Goal: Information Seeking & Learning: Find specific fact

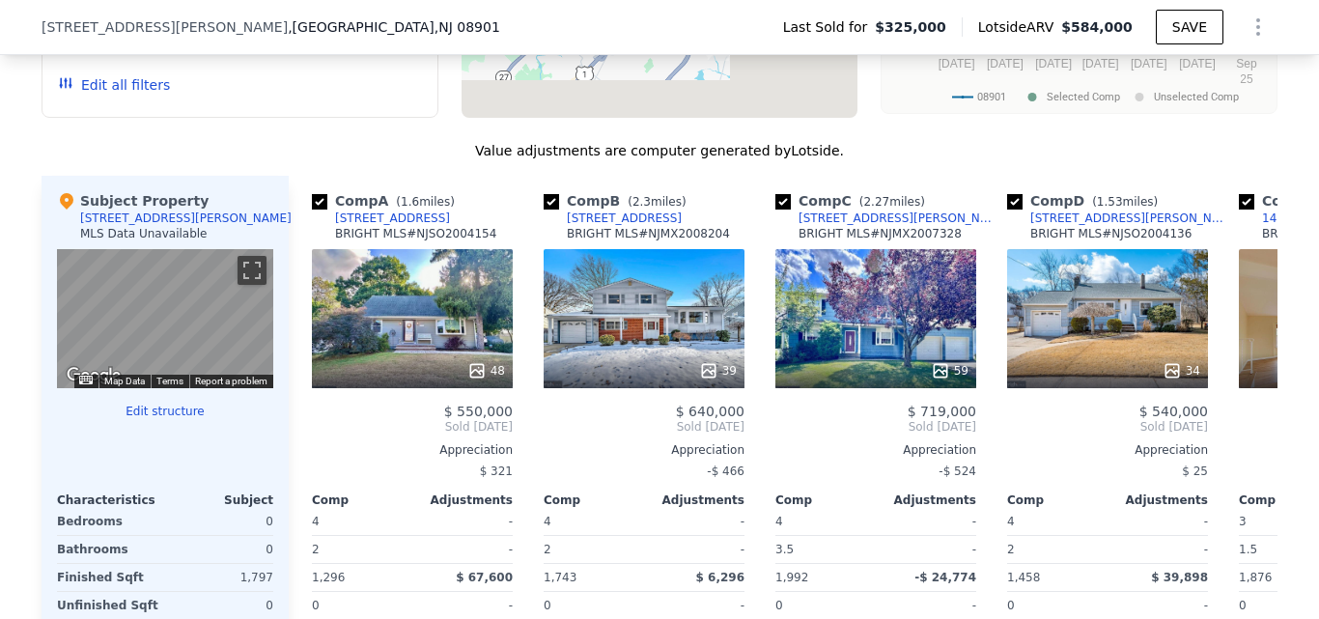
scroll to position [1861, 0]
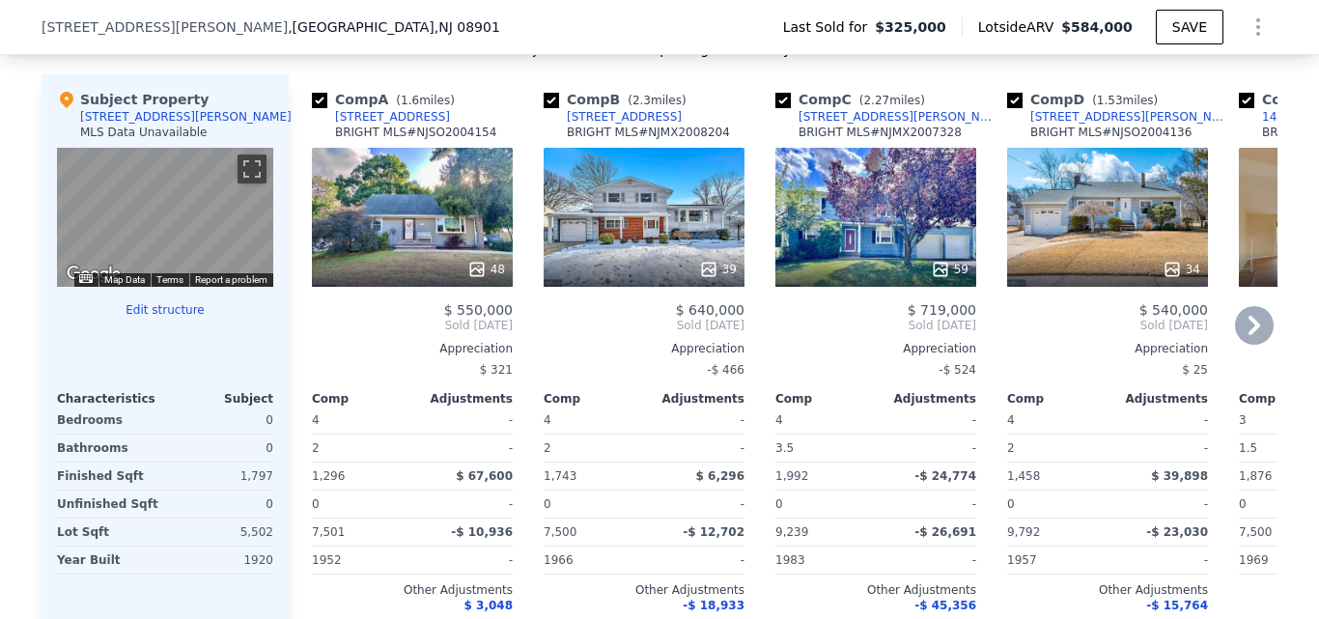
click at [1241, 339] on icon at bounding box center [1254, 325] width 39 height 39
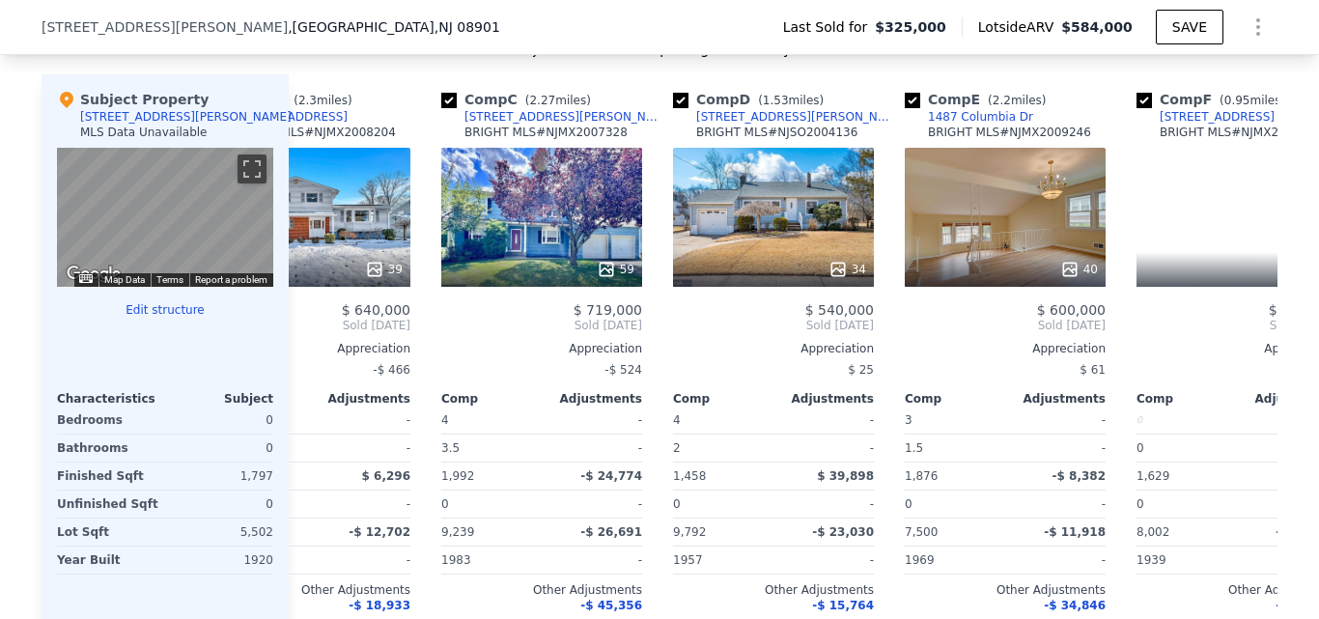
scroll to position [0, 448]
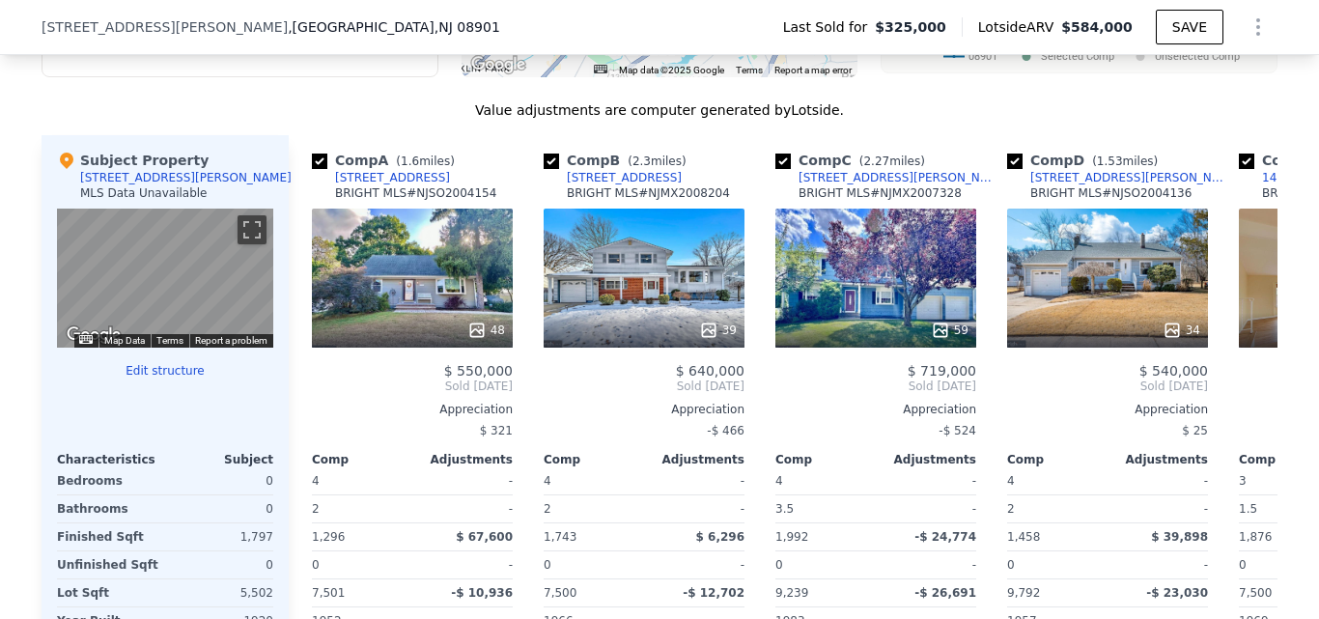
scroll to position [1780, 0]
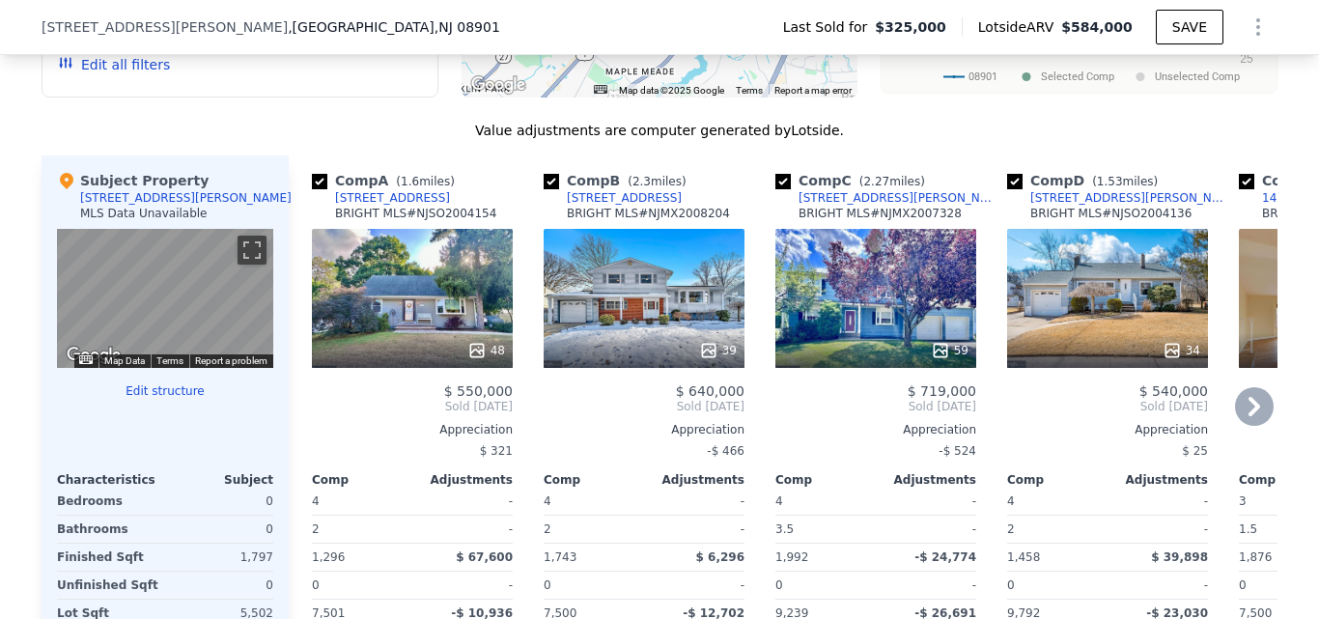
click at [1256, 425] on icon at bounding box center [1254, 406] width 39 height 39
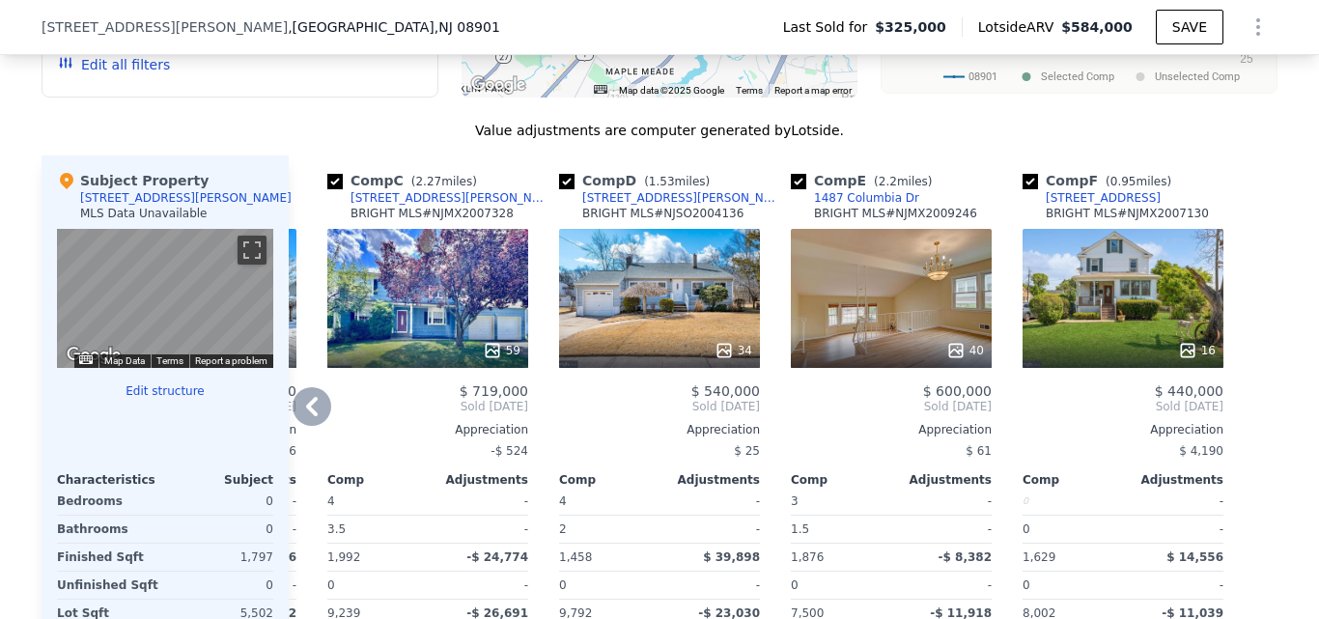
scroll to position [1791, 0]
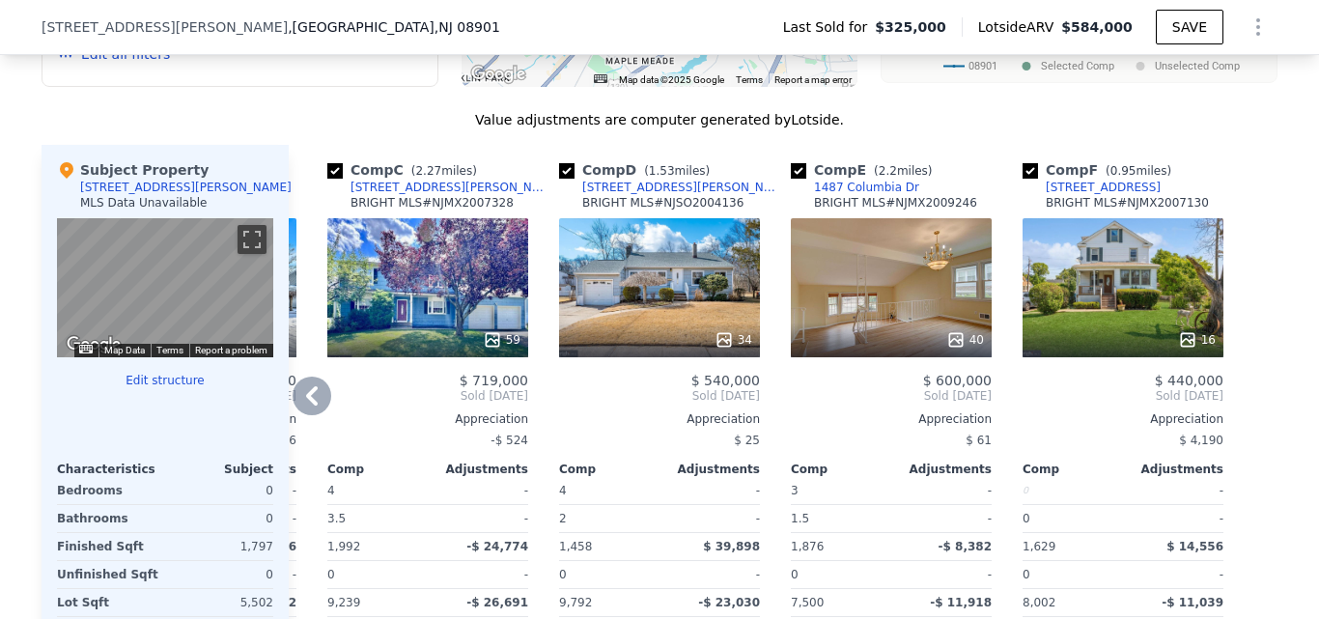
click at [1099, 284] on div "16" at bounding box center [1122, 287] width 201 height 139
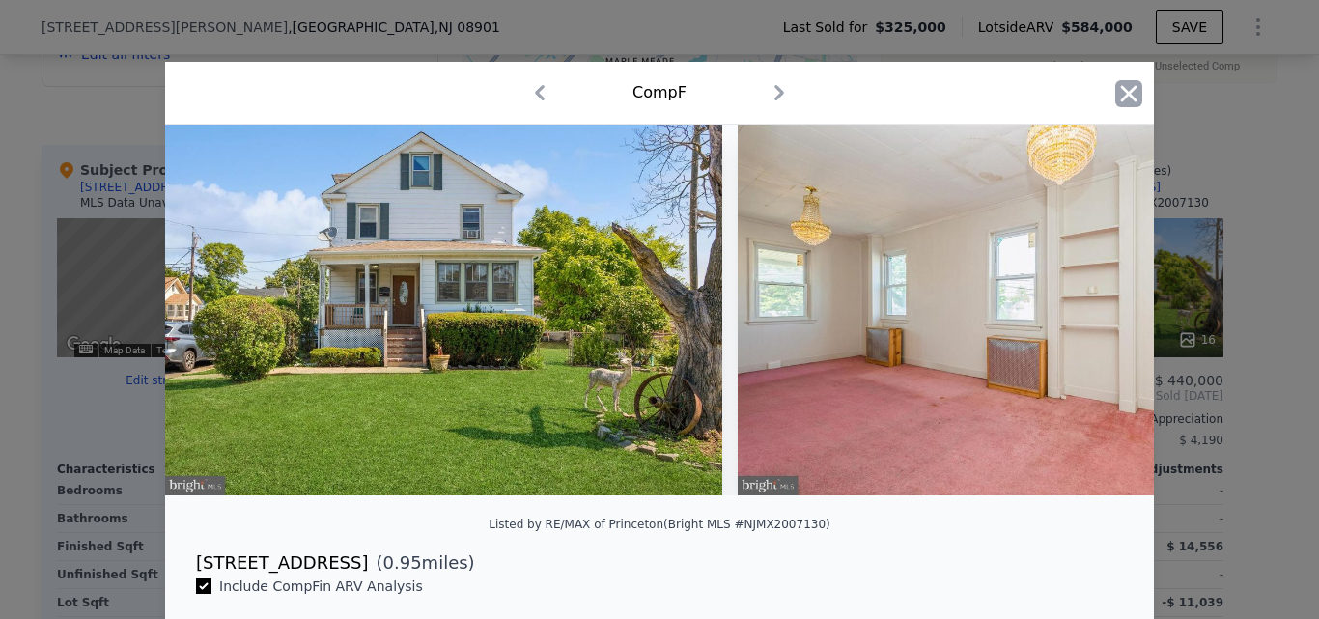
click at [1122, 93] on icon "button" at bounding box center [1129, 93] width 16 height 16
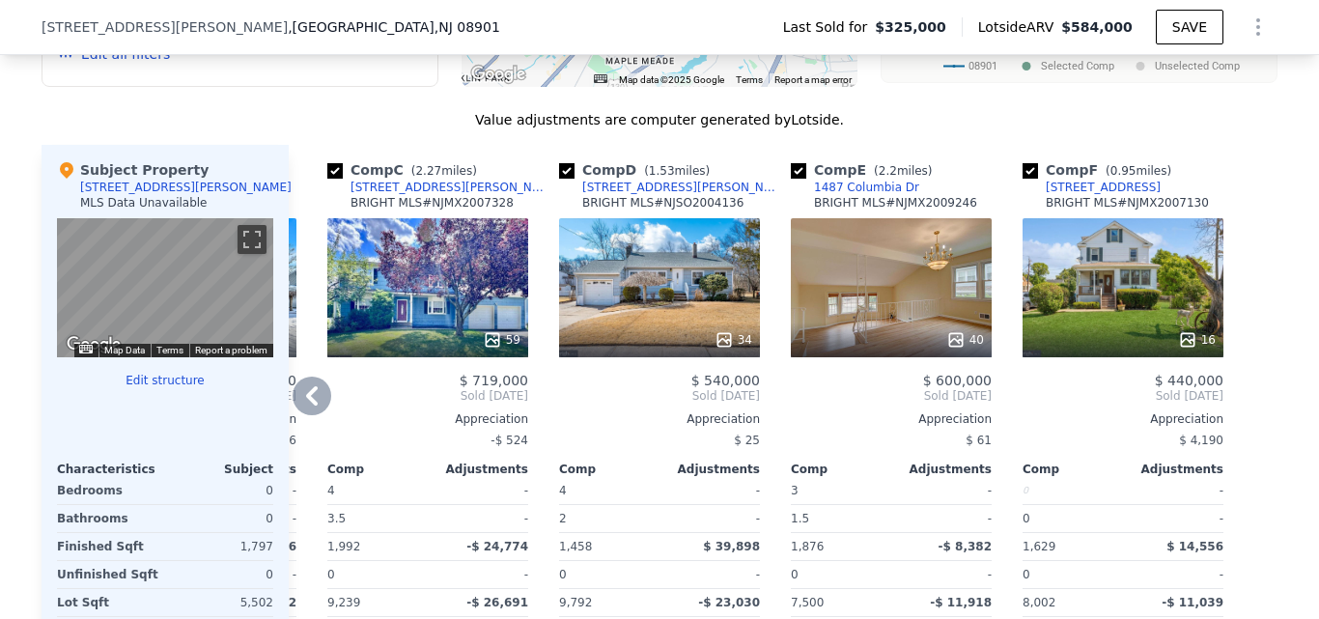
click at [1081, 326] on div "16" at bounding box center [1122, 287] width 201 height 139
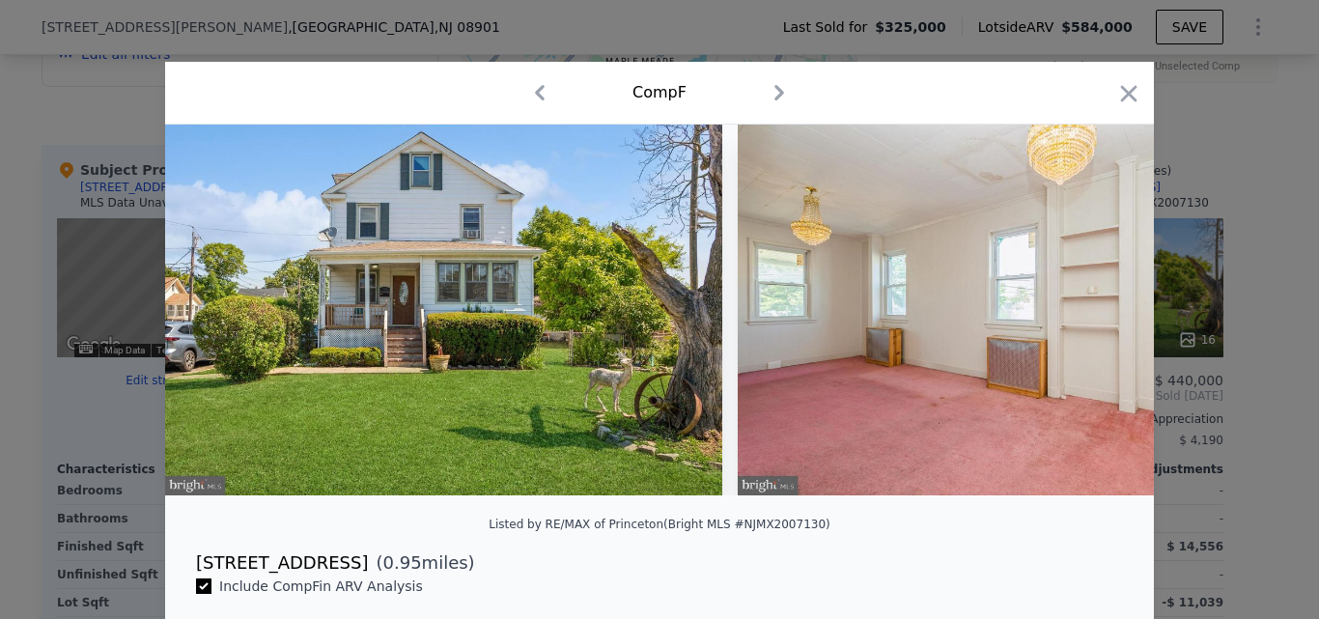
click at [1084, 326] on icon at bounding box center [1103, 310] width 39 height 39
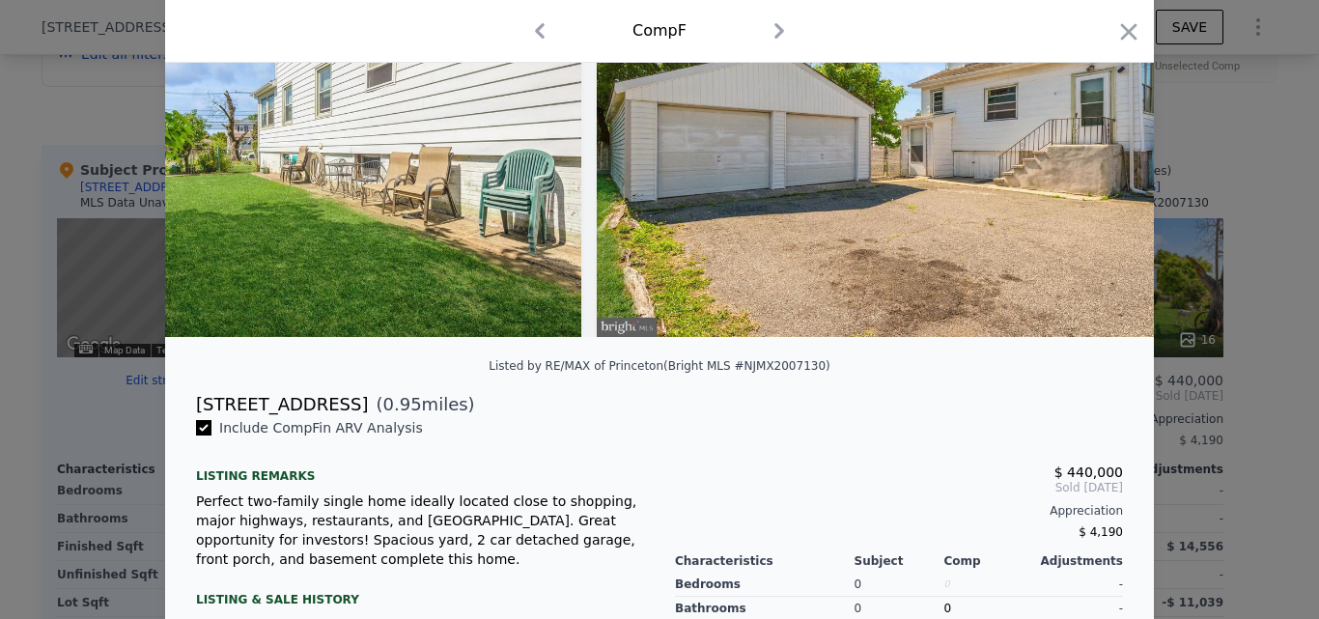
scroll to position [164, 0]
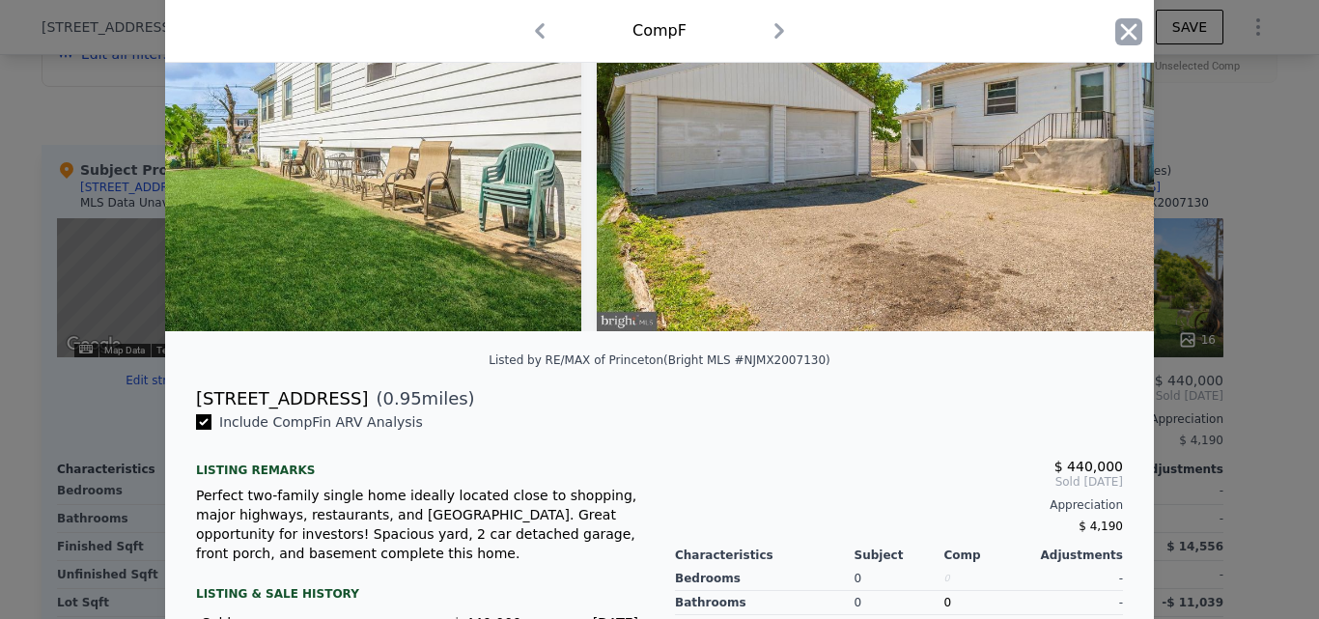
click at [1115, 25] on icon "button" at bounding box center [1128, 31] width 27 height 27
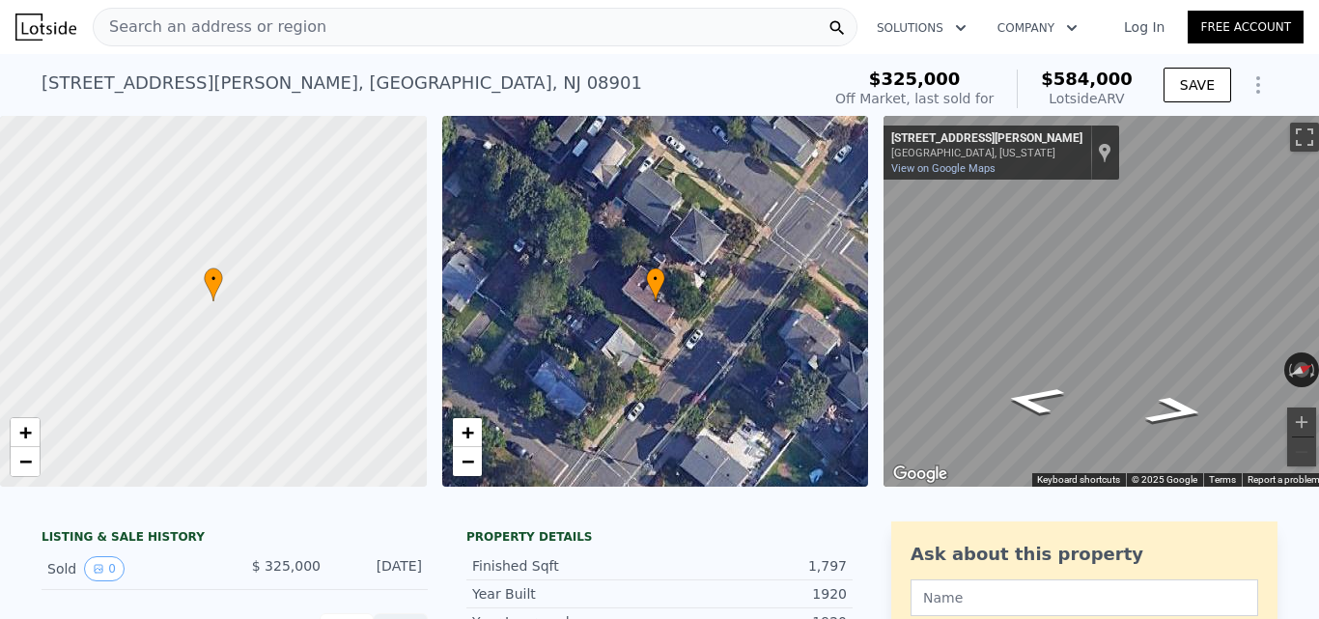
click at [557, 31] on div "Search an address or region" at bounding box center [475, 27] width 765 height 39
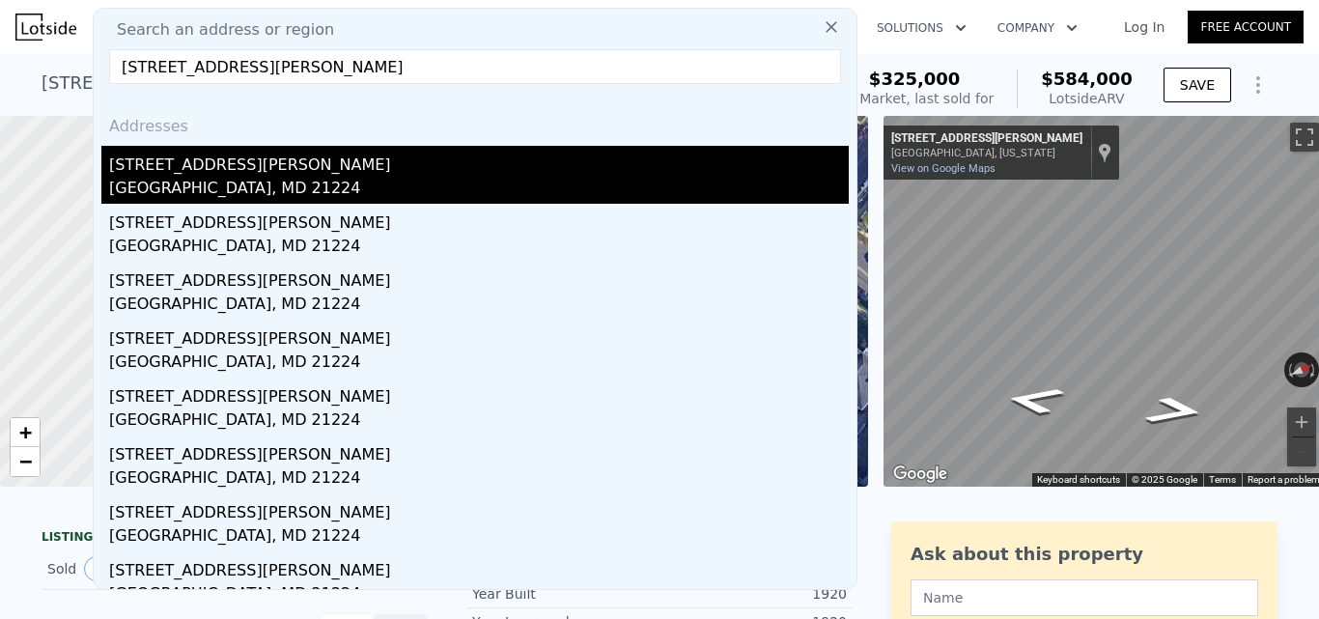
type input "218 Montford Ave, Baltimore, MD 21224"
click at [355, 166] on div "218 N Montford Ave" at bounding box center [478, 161] width 739 height 31
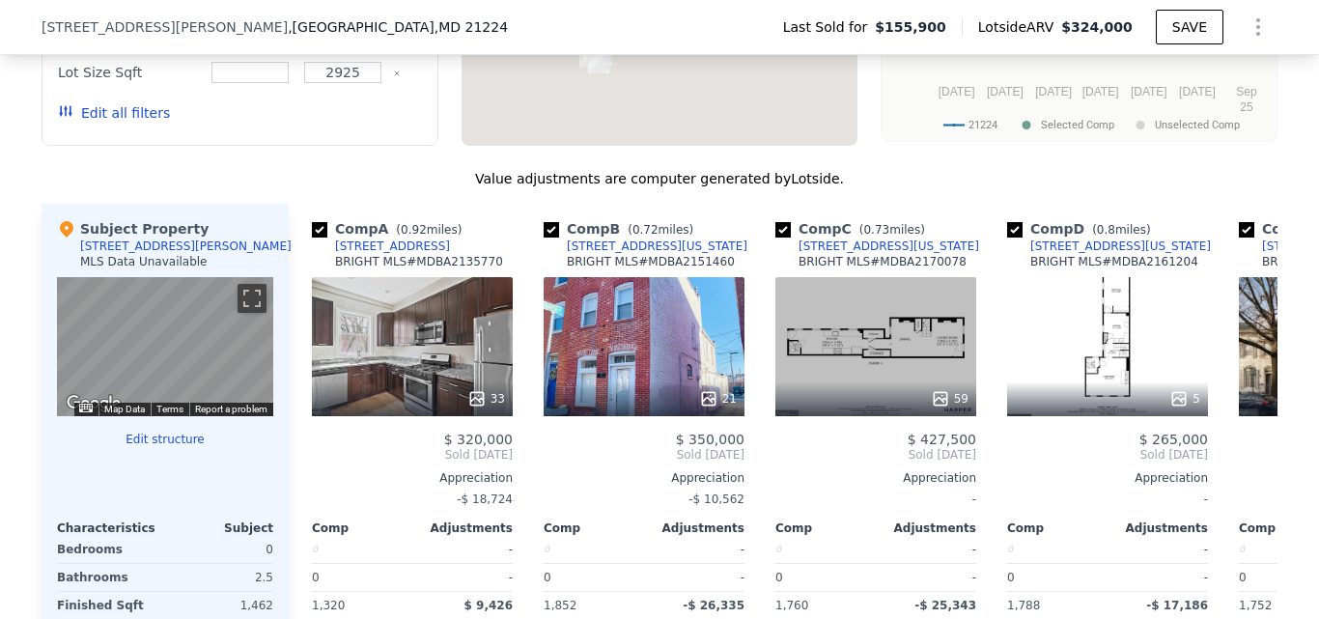
scroll to position [1798, 0]
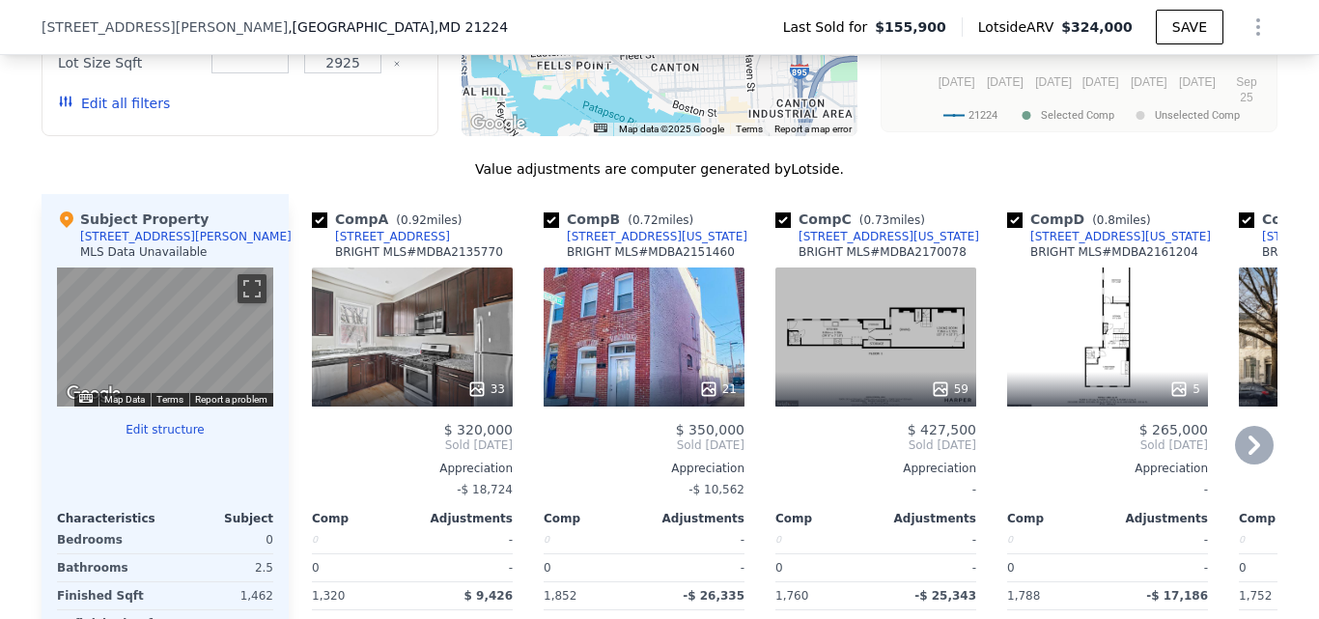
click at [609, 352] on div "21" at bounding box center [643, 336] width 201 height 139
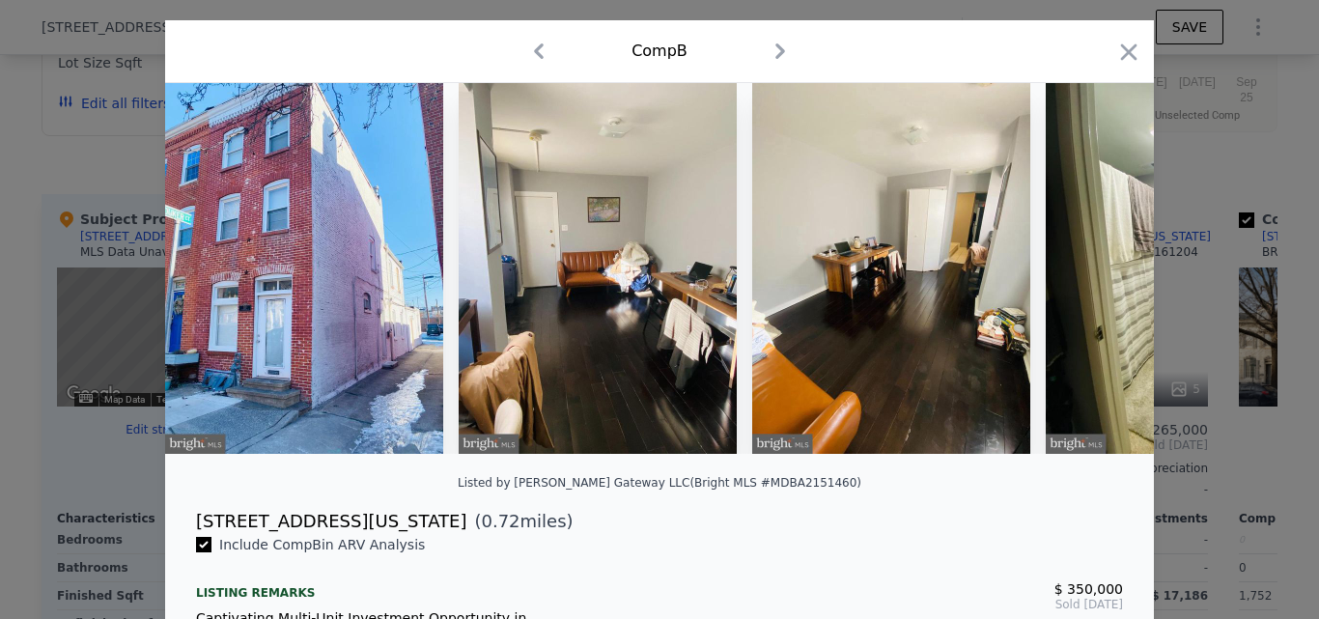
scroll to position [40, 0]
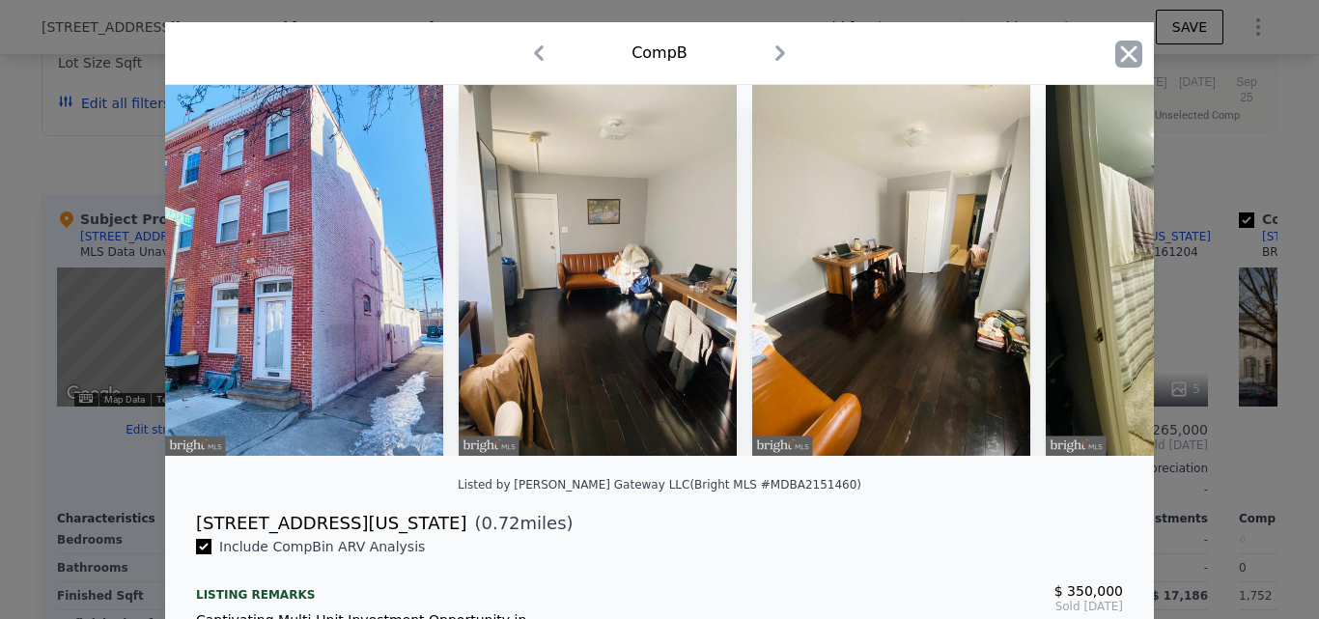
click at [1117, 65] on icon "button" at bounding box center [1128, 54] width 27 height 27
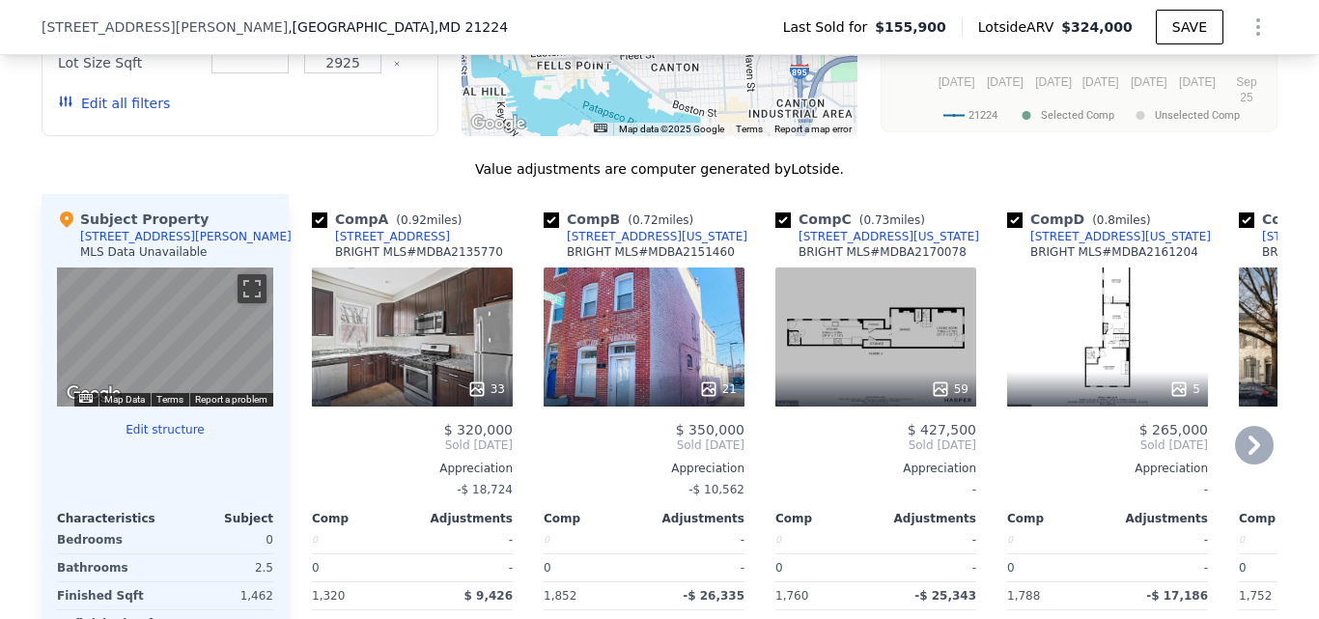
click at [642, 376] on div "21" at bounding box center [643, 336] width 201 height 139
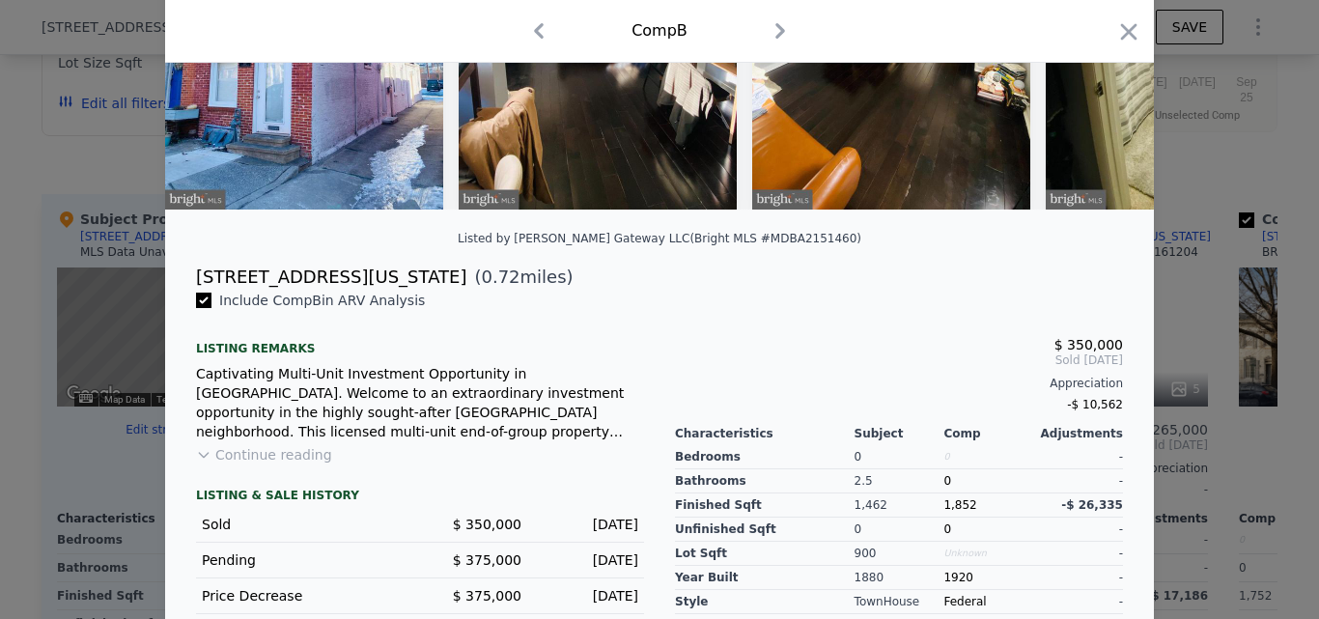
scroll to position [284, 0]
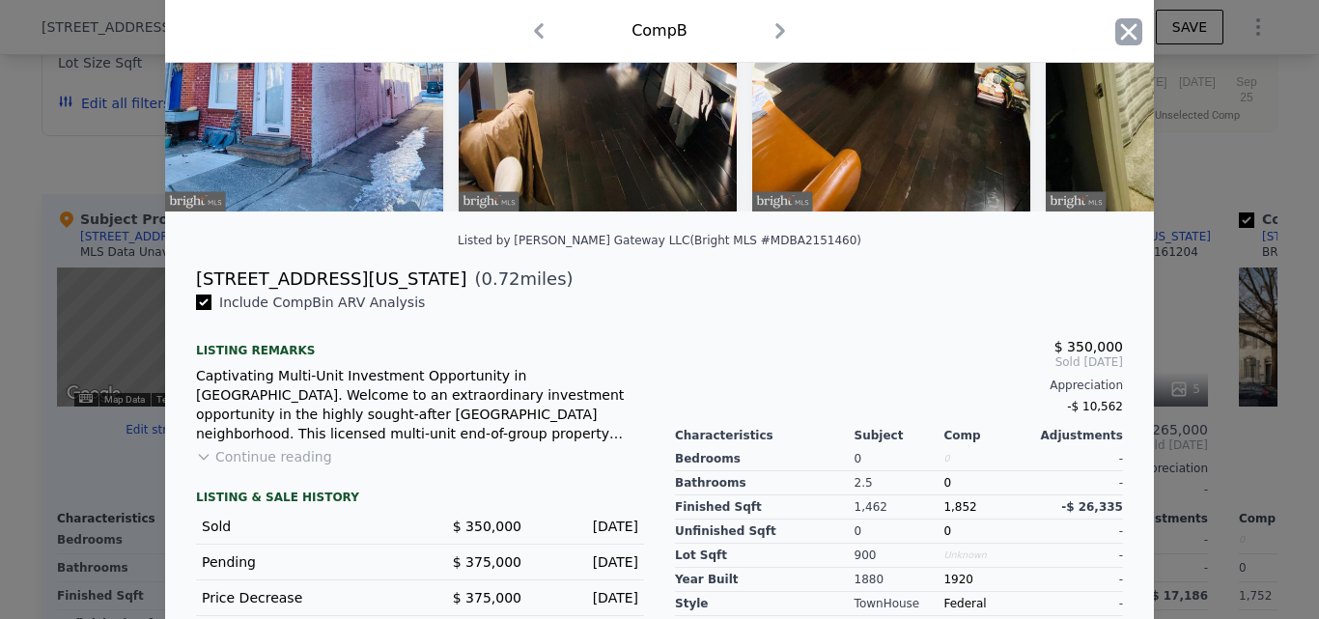
click at [1121, 40] on icon "button" at bounding box center [1128, 31] width 27 height 27
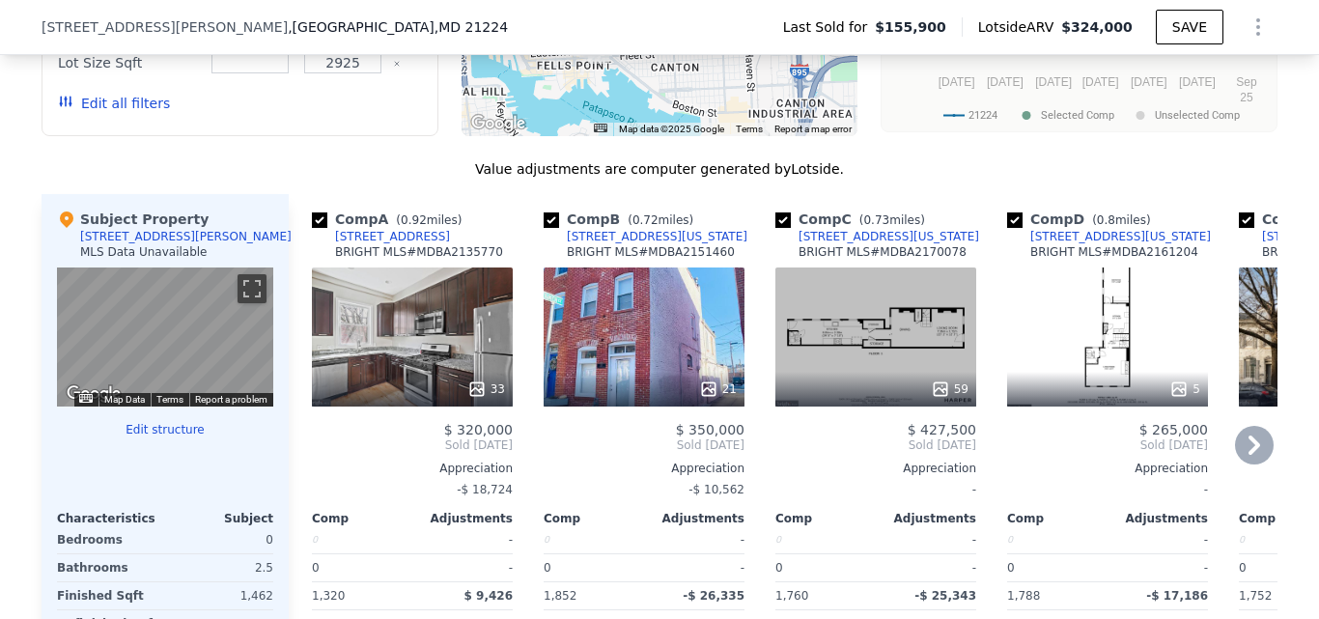
click at [842, 339] on div "59" at bounding box center [875, 336] width 201 height 139
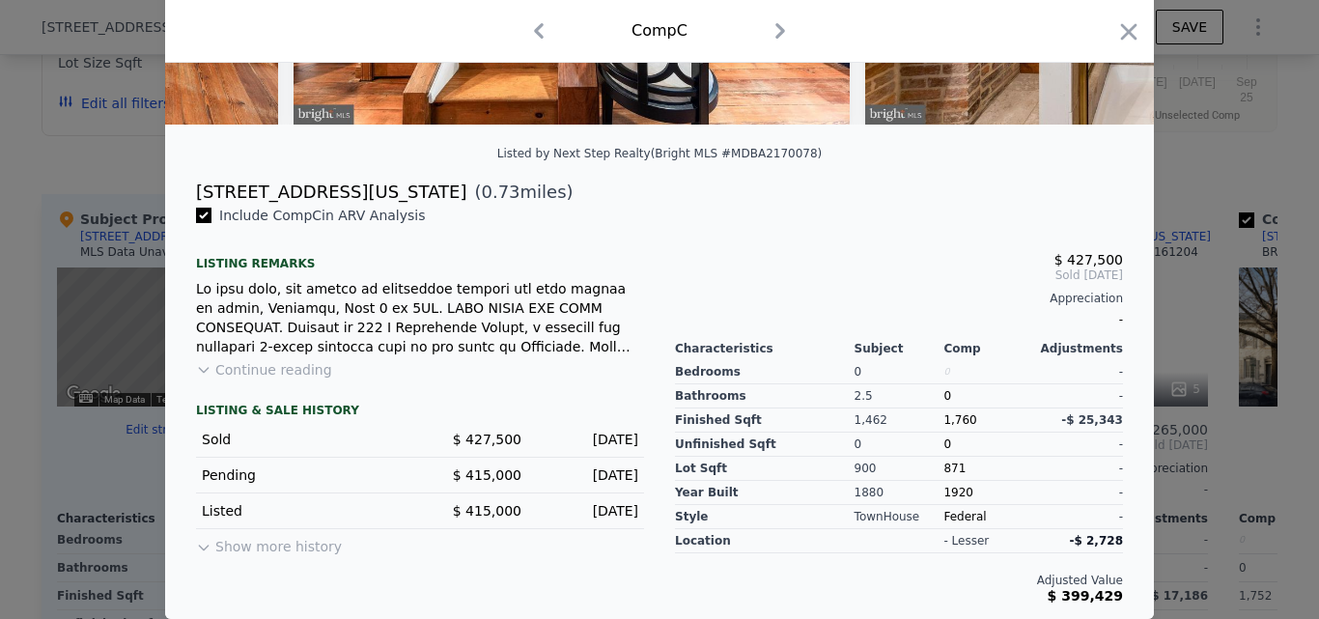
scroll to position [385, 0]
click at [1118, 39] on icon "button" at bounding box center [1128, 31] width 27 height 27
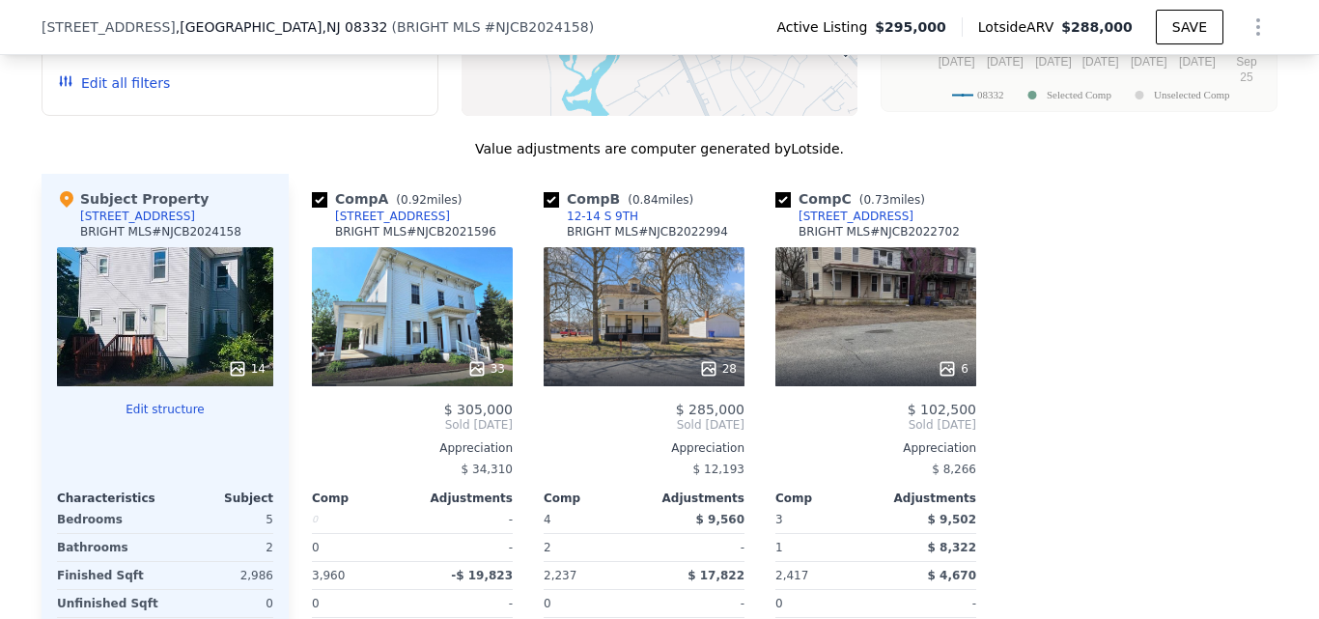
scroll to position [2042, 0]
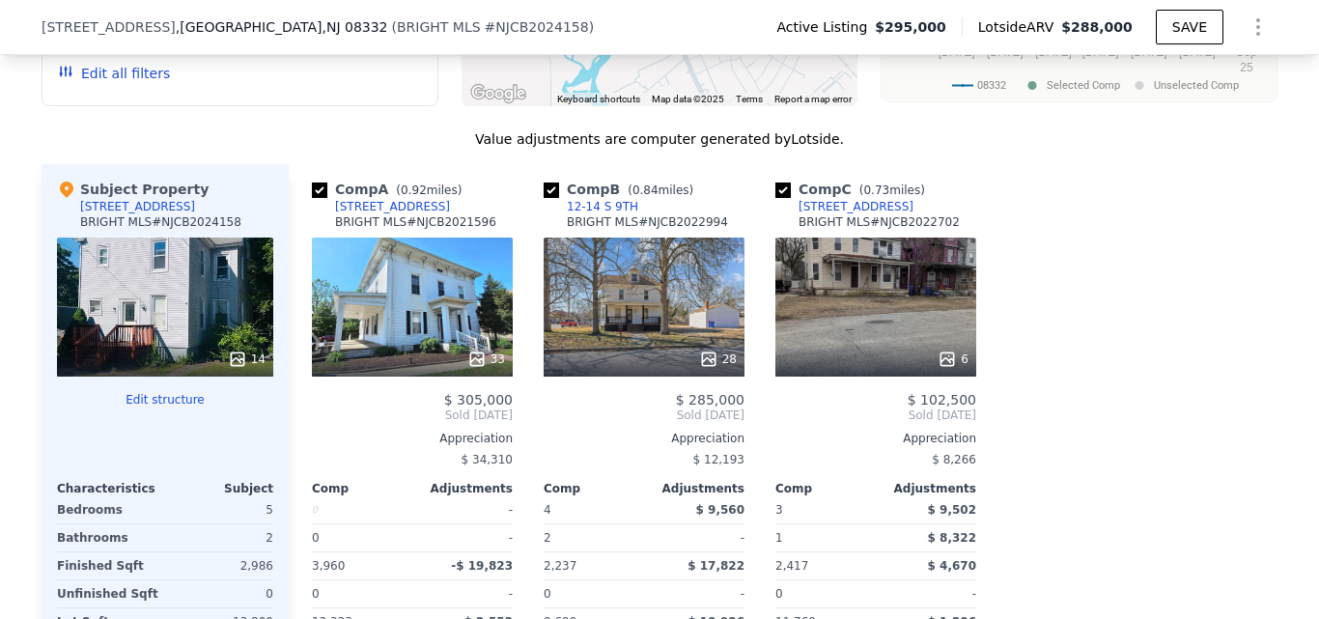
click at [901, 293] on div "6" at bounding box center [875, 306] width 201 height 139
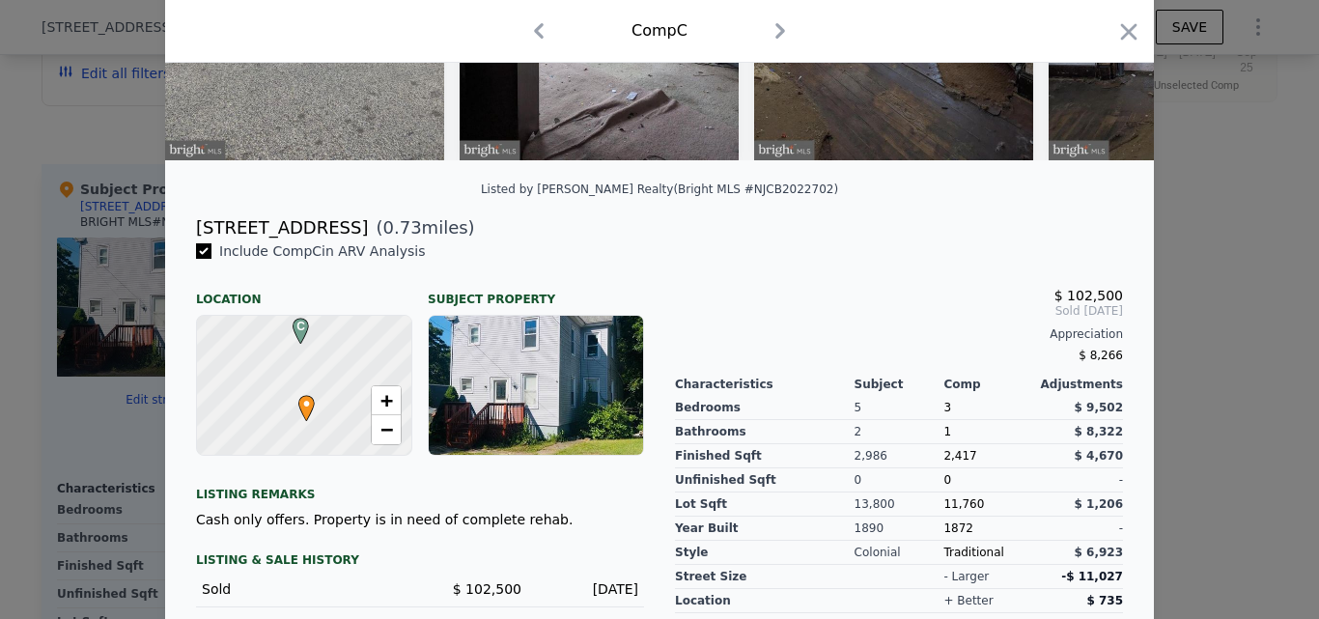
scroll to position [338, 0]
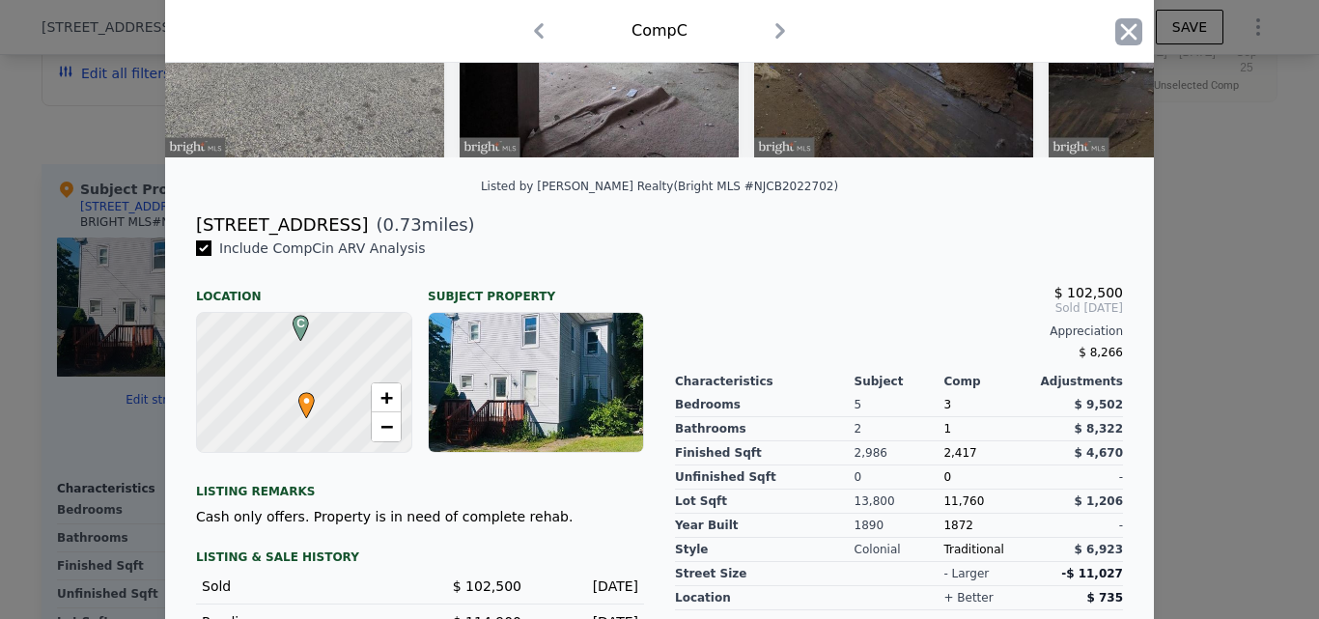
click at [1121, 26] on icon "button" at bounding box center [1128, 31] width 27 height 27
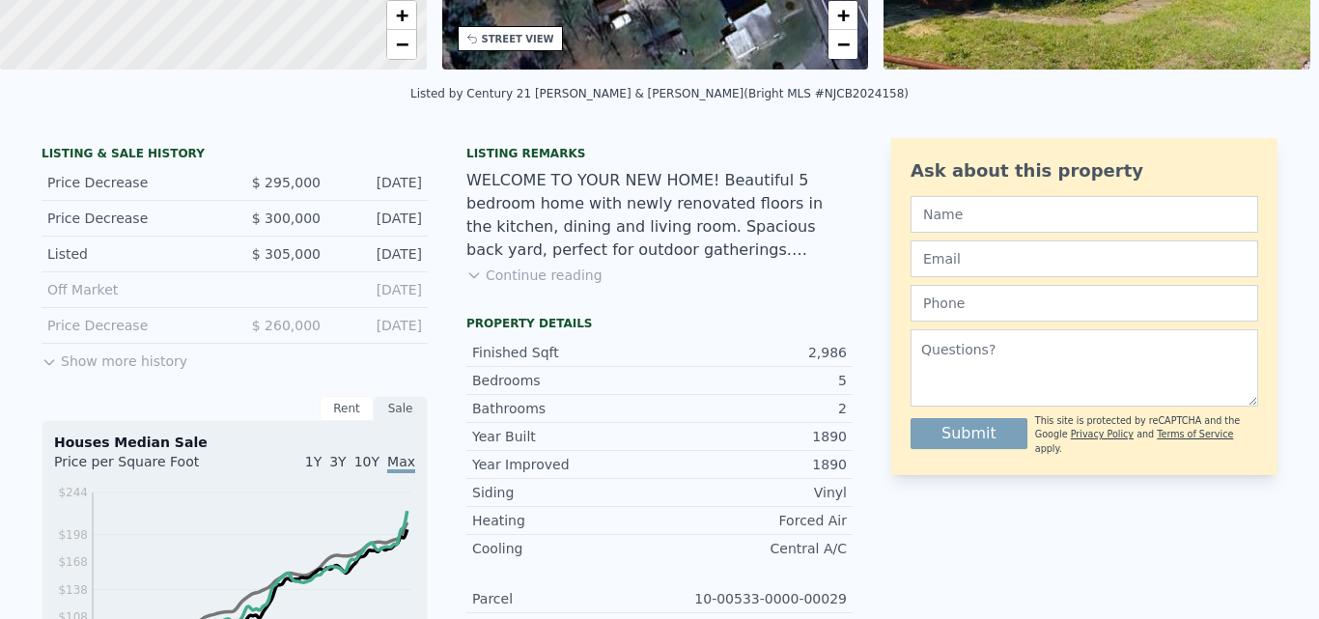
scroll to position [11, 0]
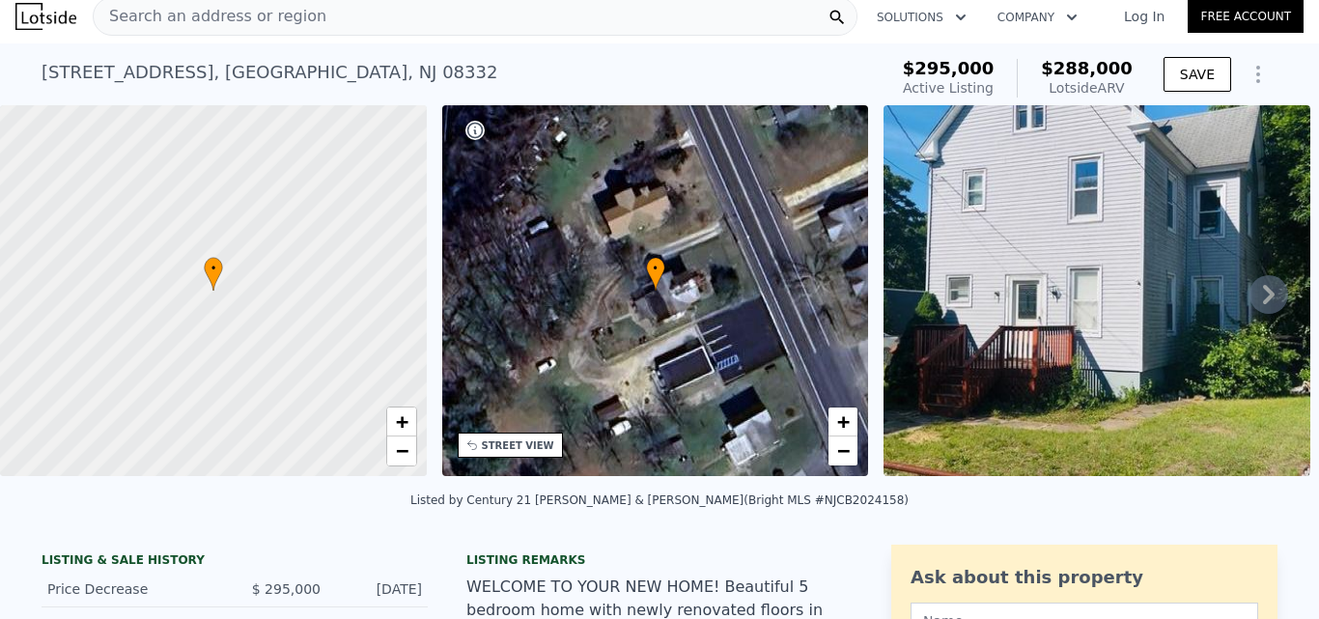
click at [399, 15] on div "Search an address or region" at bounding box center [475, 16] width 765 height 39
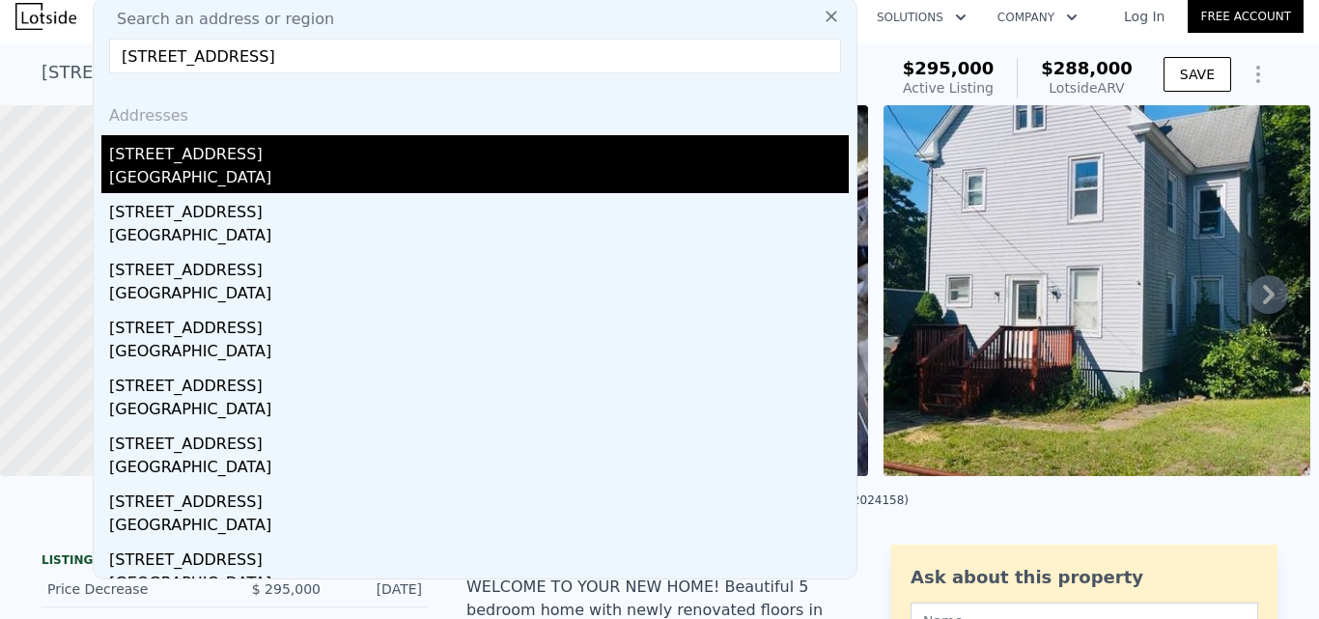
type input "[STREET_ADDRESS]"
click at [253, 165] on div "[STREET_ADDRESS]" at bounding box center [478, 150] width 739 height 31
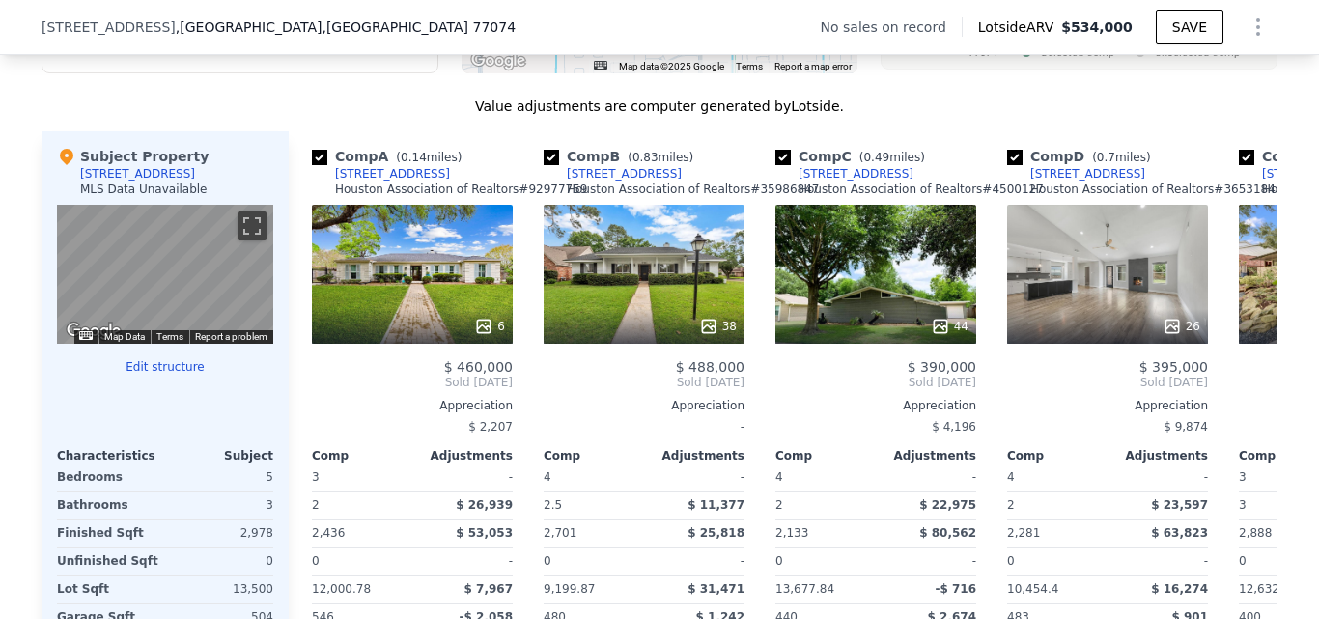
scroll to position [1807, 0]
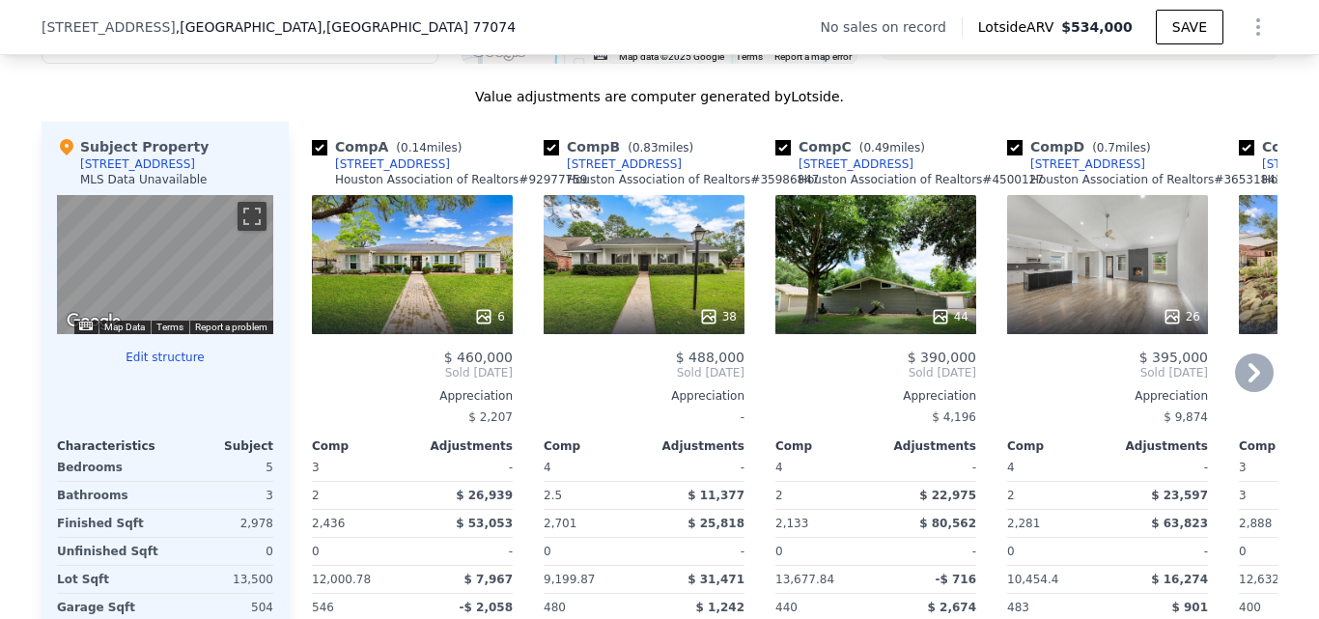
click at [439, 299] on div "6" at bounding box center [412, 264] width 201 height 139
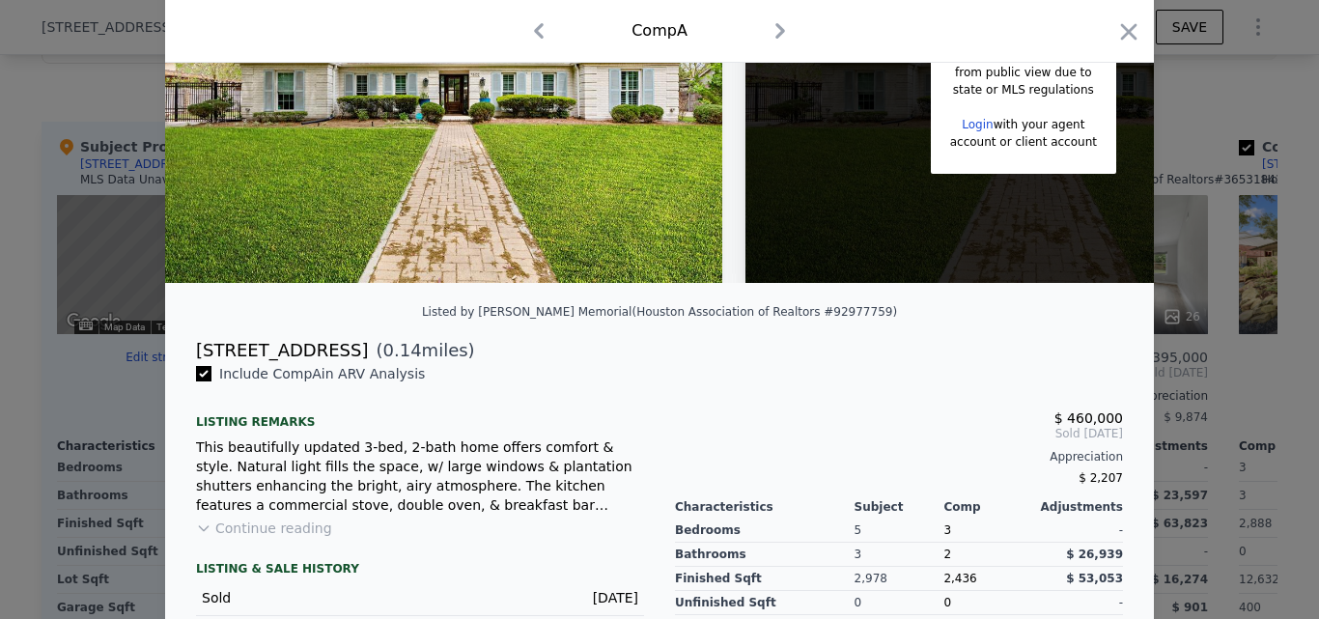
scroll to position [249, 0]
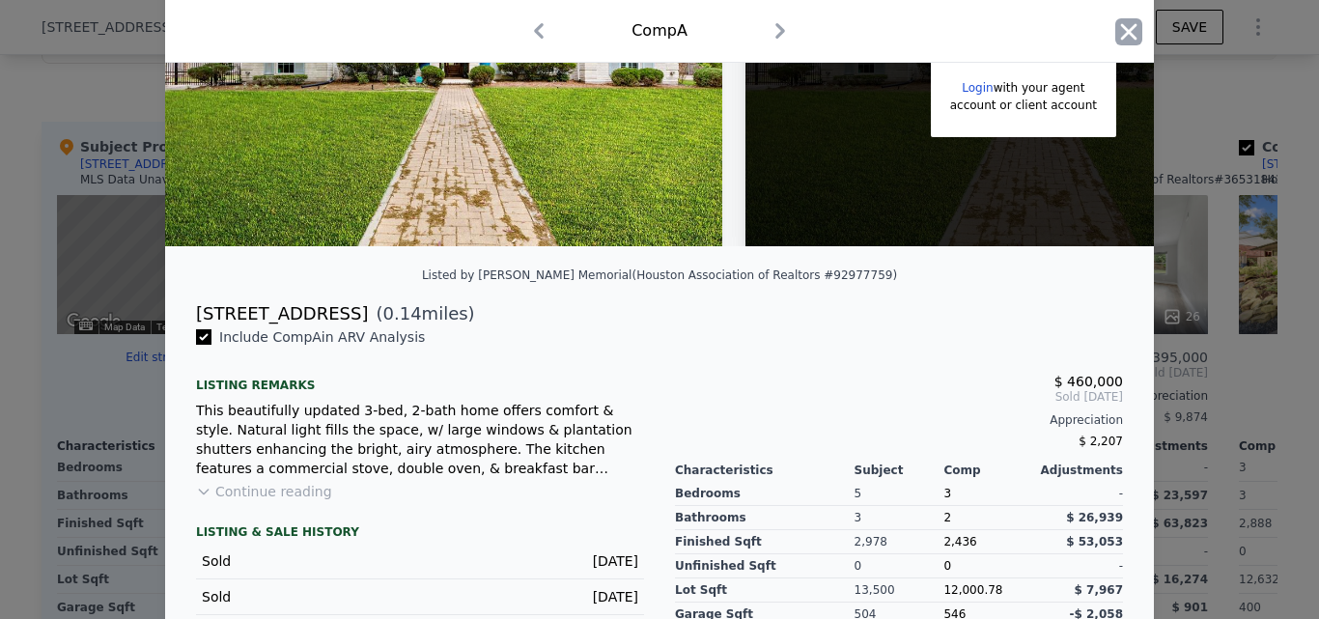
click at [1116, 29] on icon "button" at bounding box center [1128, 31] width 27 height 27
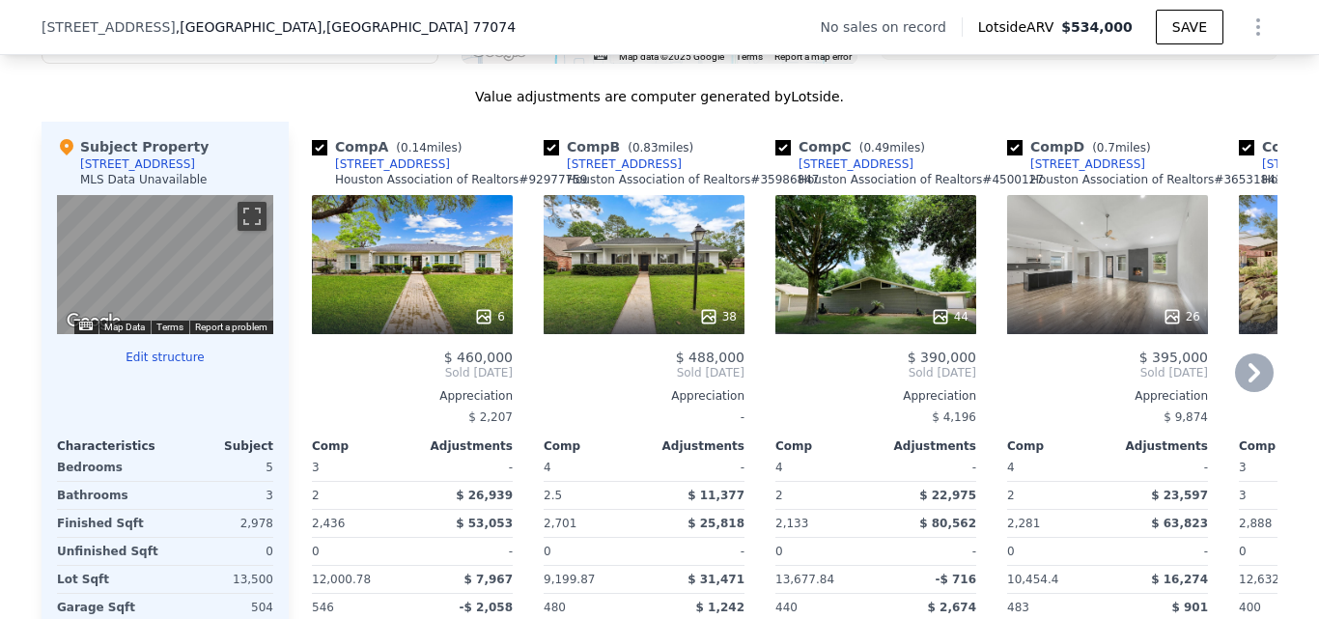
click at [1240, 377] on icon at bounding box center [1254, 372] width 39 height 39
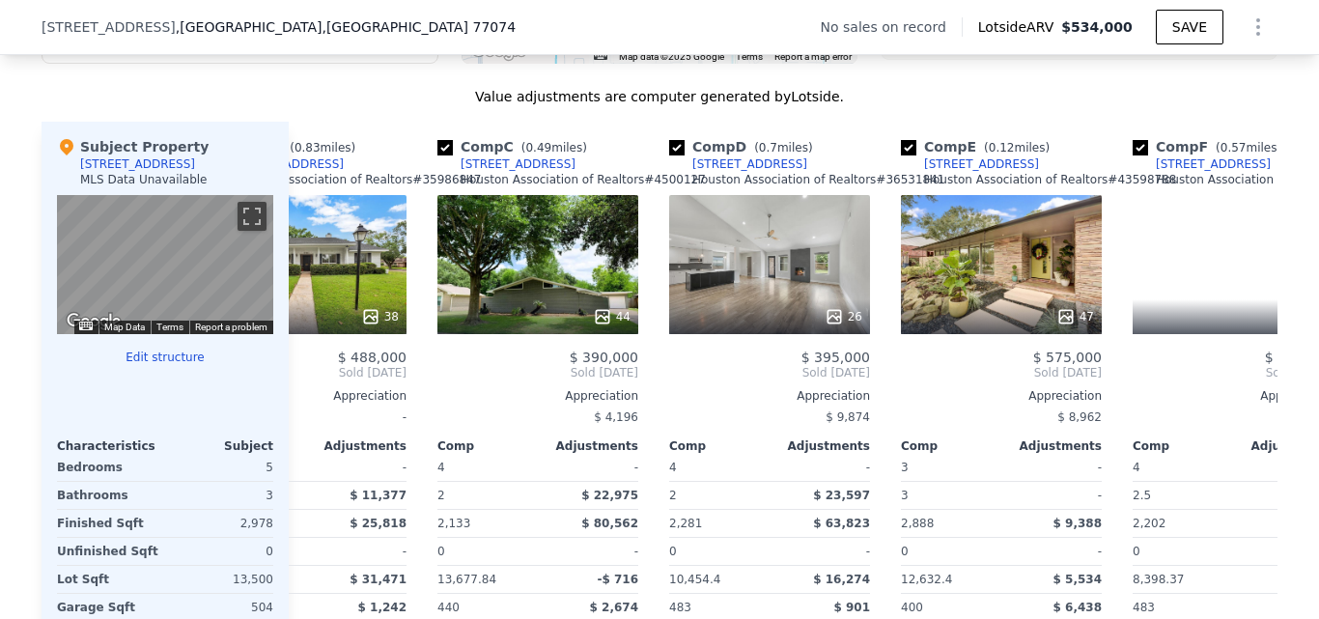
scroll to position [0, 463]
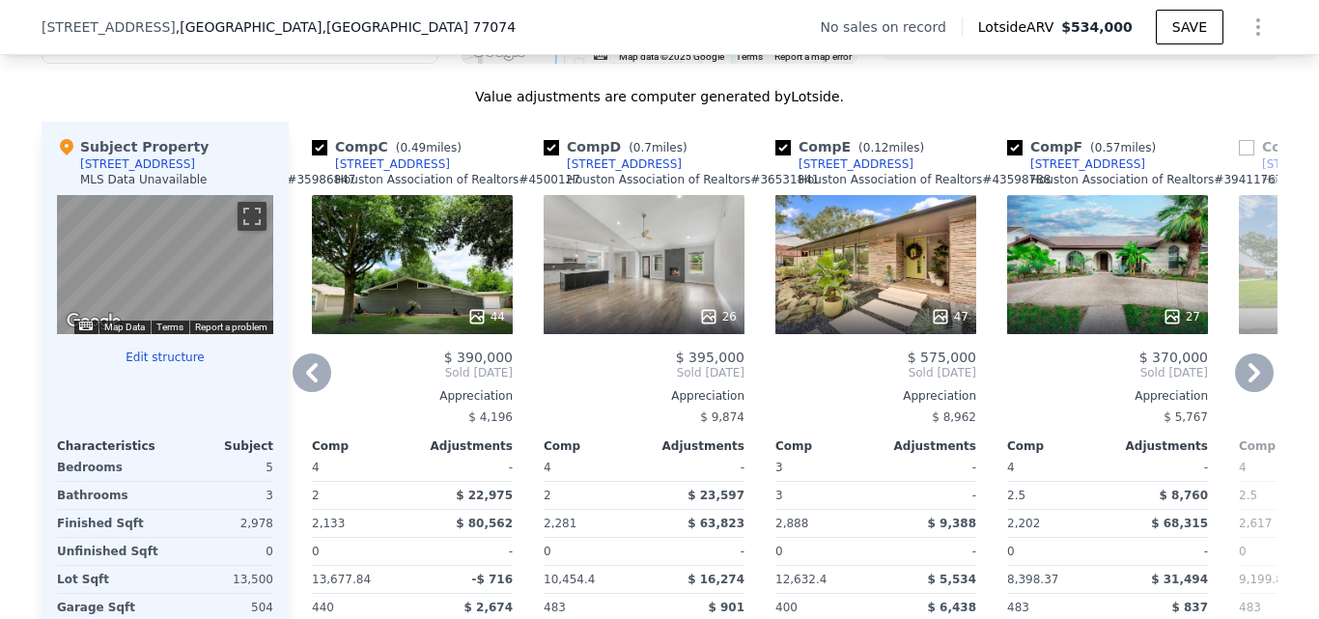
click at [621, 280] on div "26" at bounding box center [643, 264] width 201 height 139
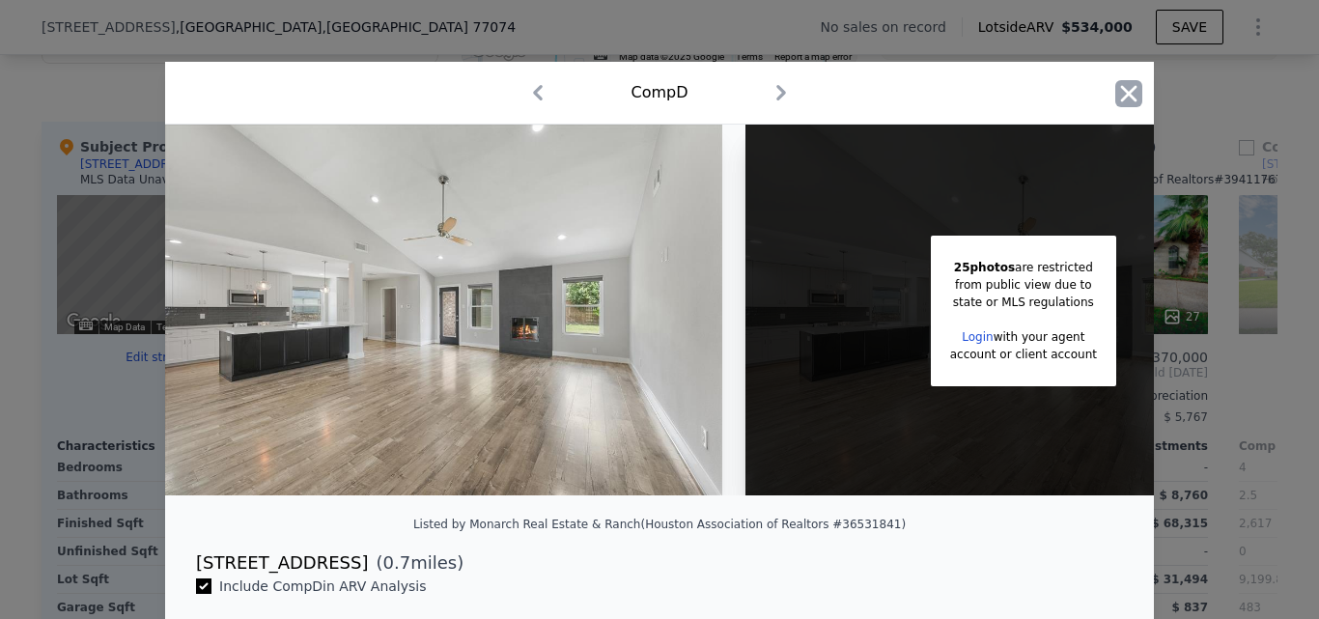
drag, startPoint x: 1114, startPoint y: 111, endPoint x: 1125, endPoint y: 95, distance: 19.5
click at [1125, 95] on div at bounding box center [1128, 97] width 27 height 34
click at [1125, 95] on icon "button" at bounding box center [1128, 93] width 27 height 27
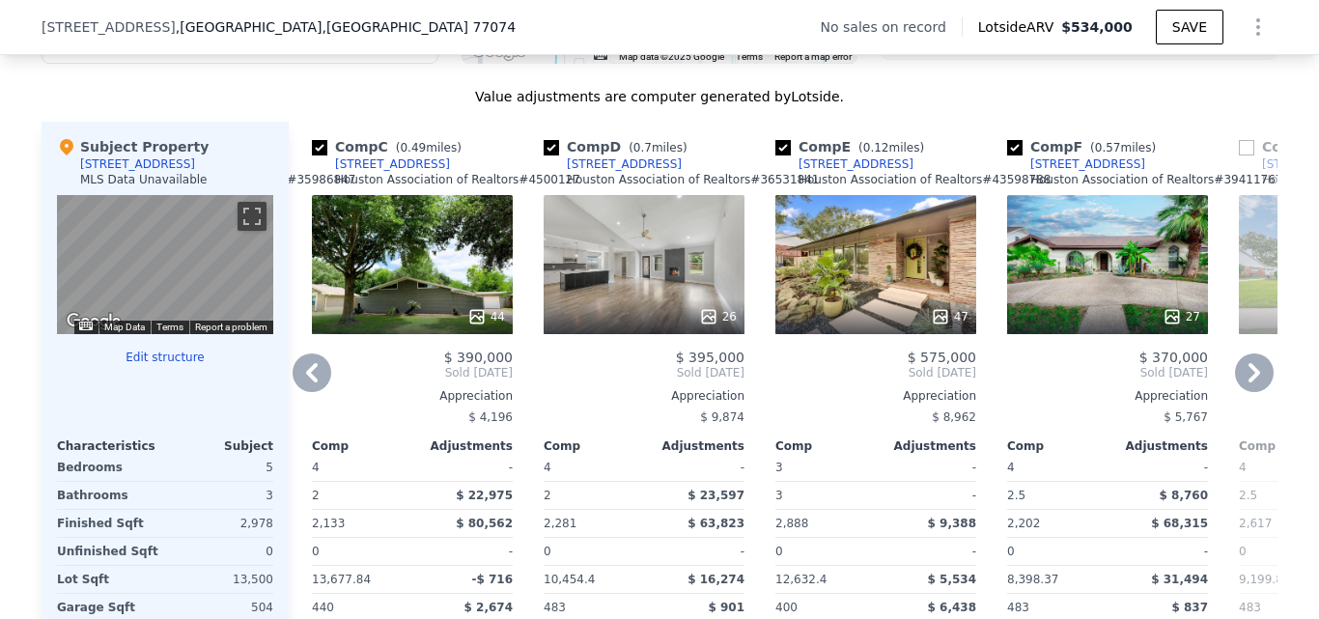
click at [420, 281] on div "44" at bounding box center [412, 264] width 201 height 139
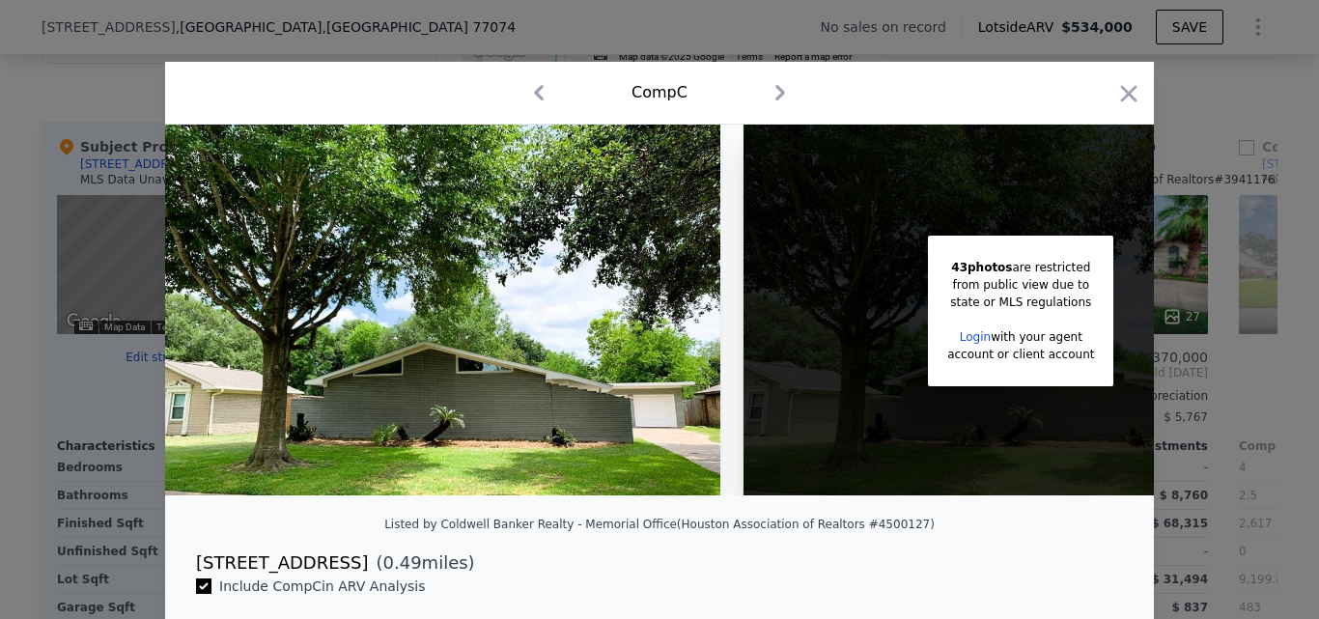
scroll to position [0, 152]
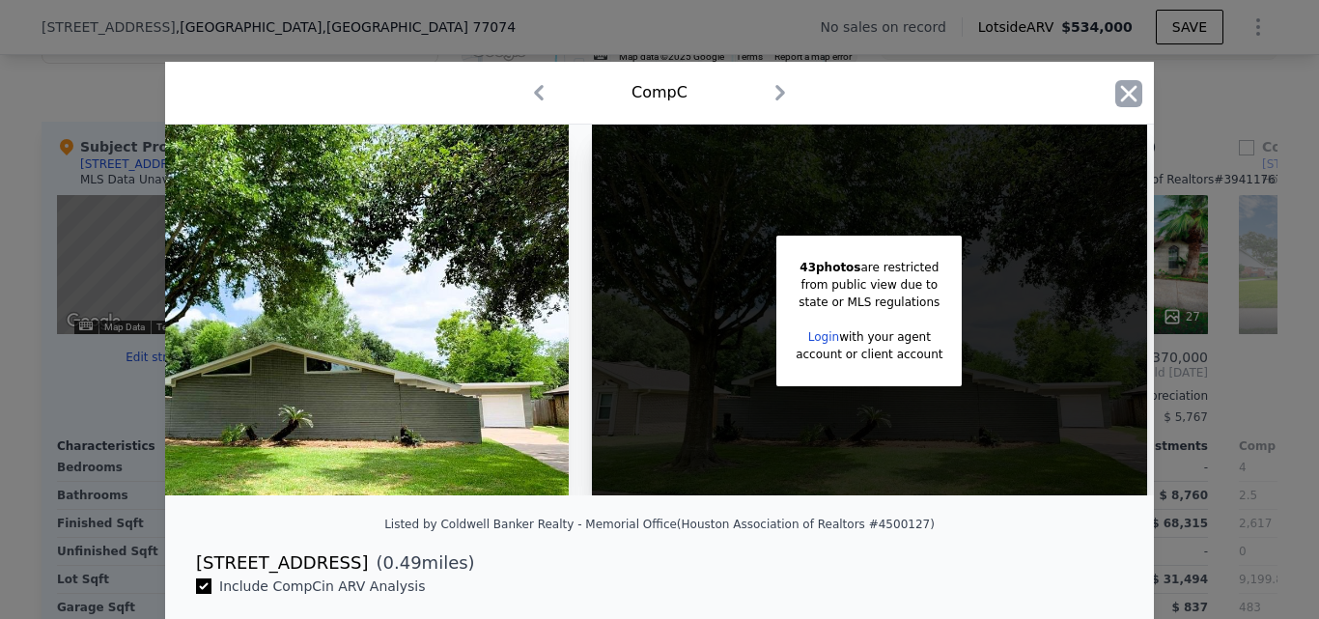
click at [1121, 98] on icon "button" at bounding box center [1128, 93] width 27 height 27
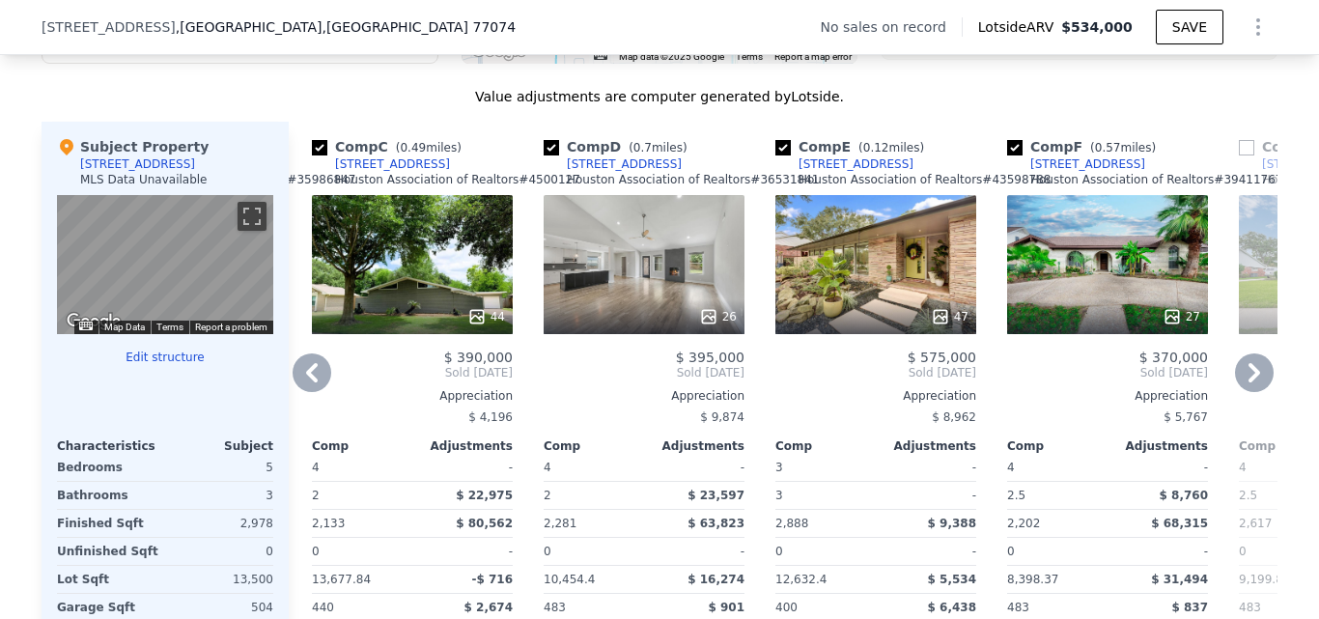
click at [1246, 386] on icon at bounding box center [1254, 372] width 39 height 39
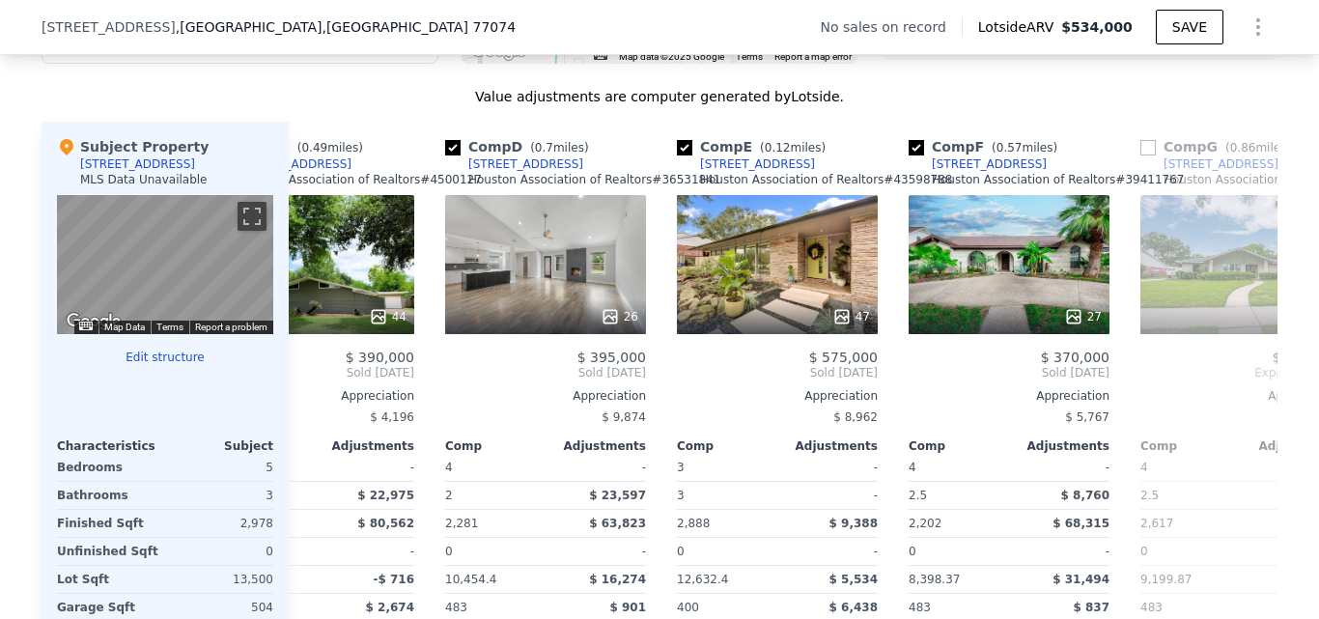
scroll to position [0, 927]
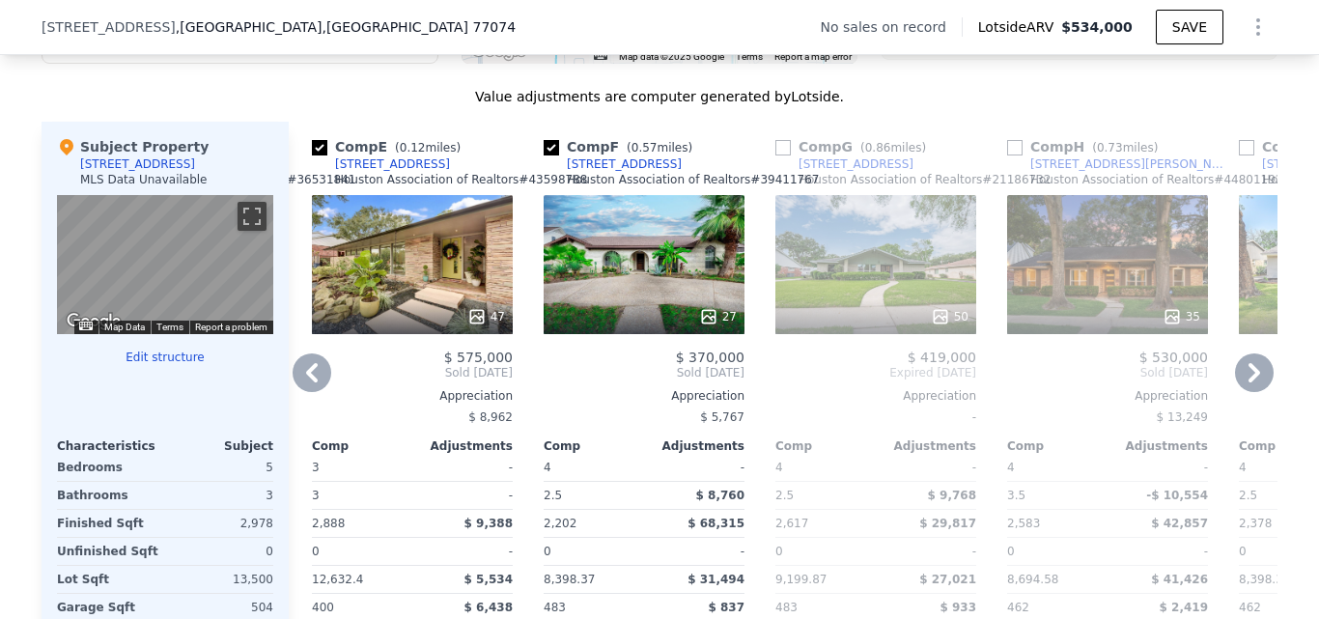
click at [653, 312] on div "27" at bounding box center [643, 264] width 201 height 139
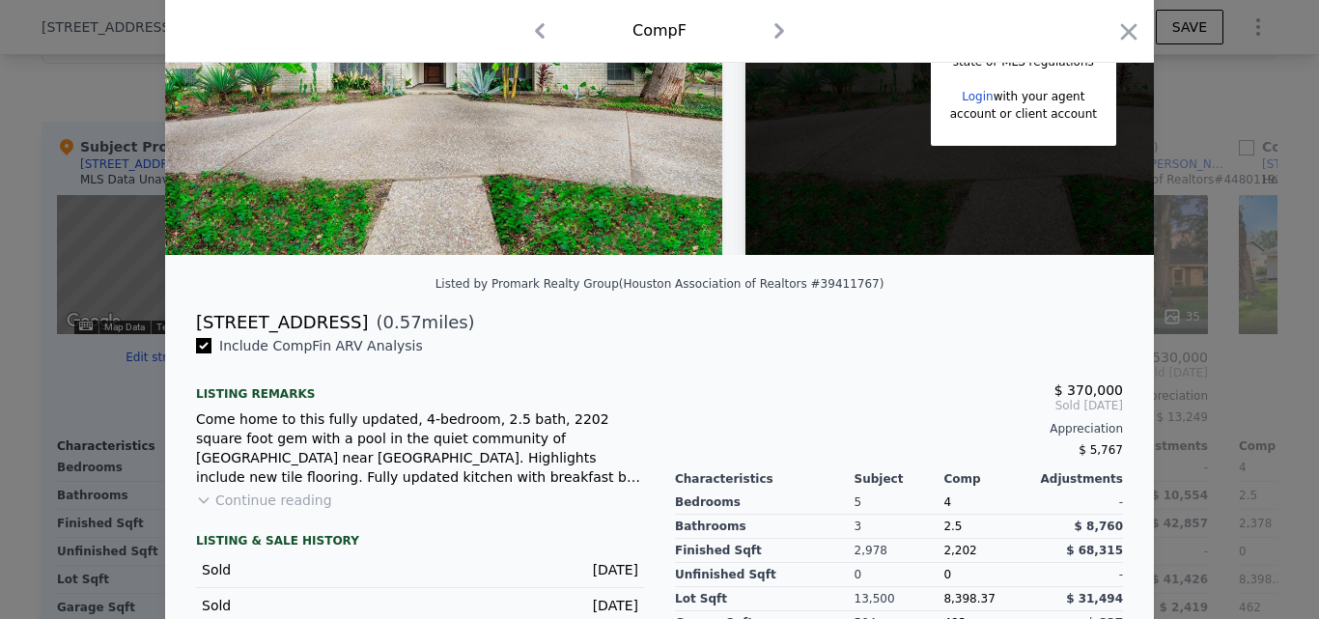
scroll to position [242, 0]
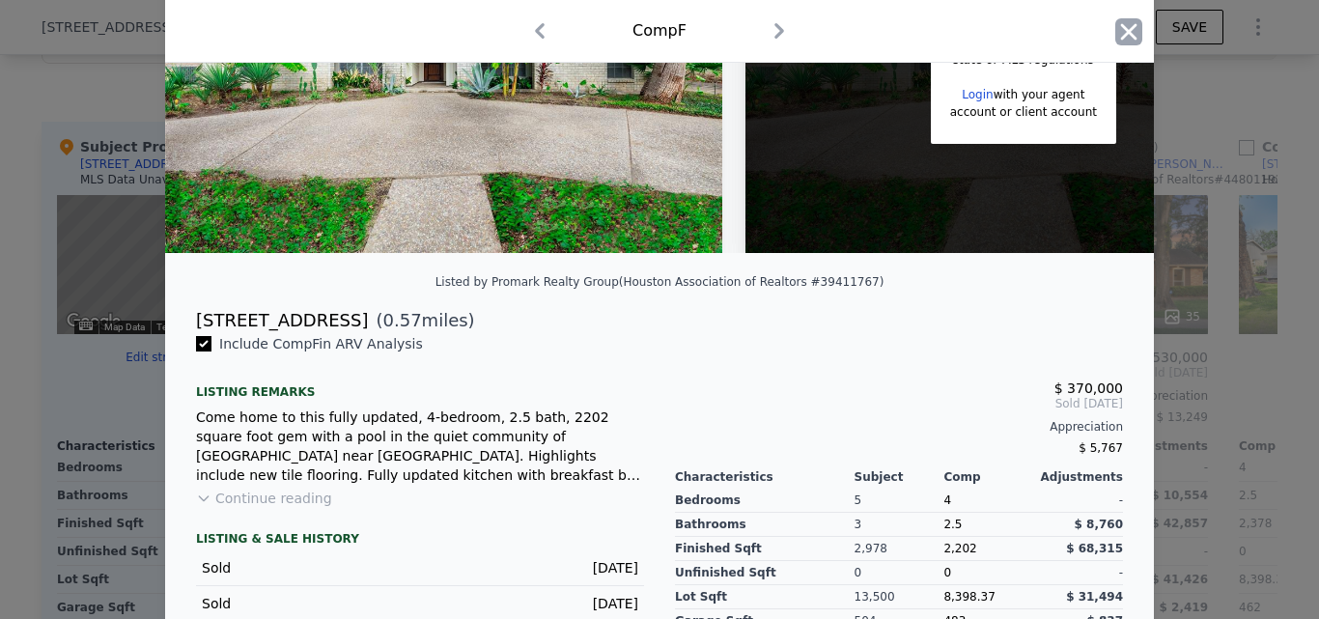
click at [1118, 33] on icon "button" at bounding box center [1128, 31] width 27 height 27
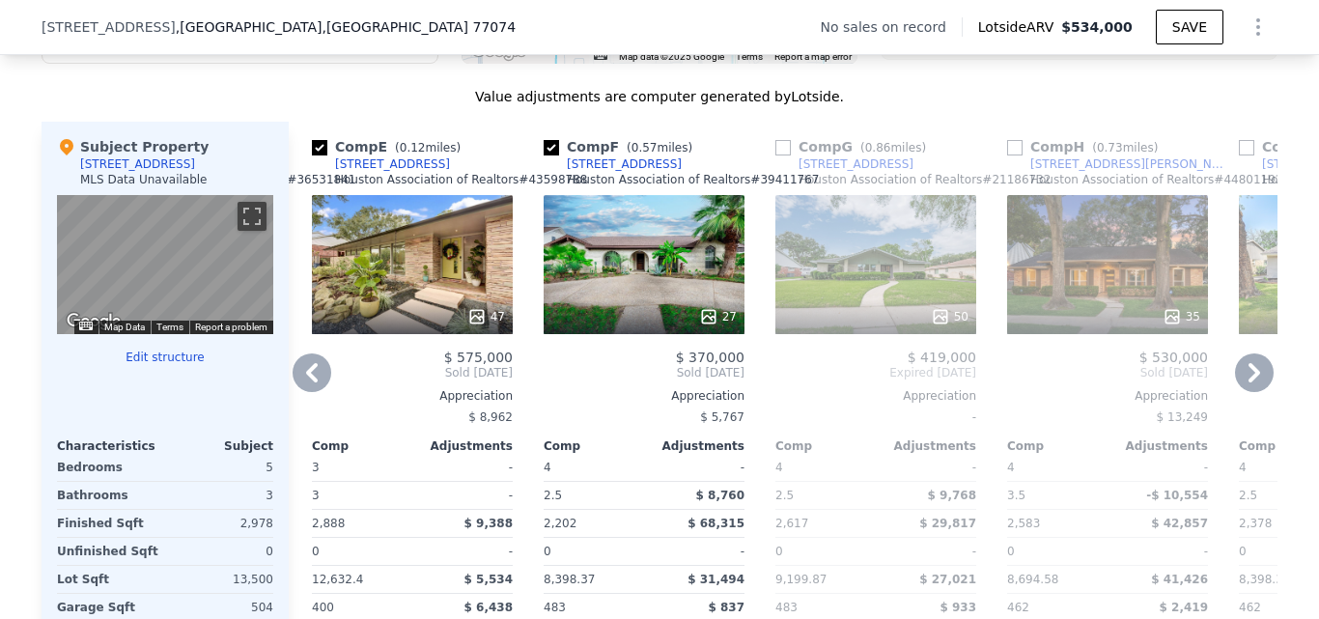
click at [1261, 382] on icon at bounding box center [1254, 372] width 39 height 39
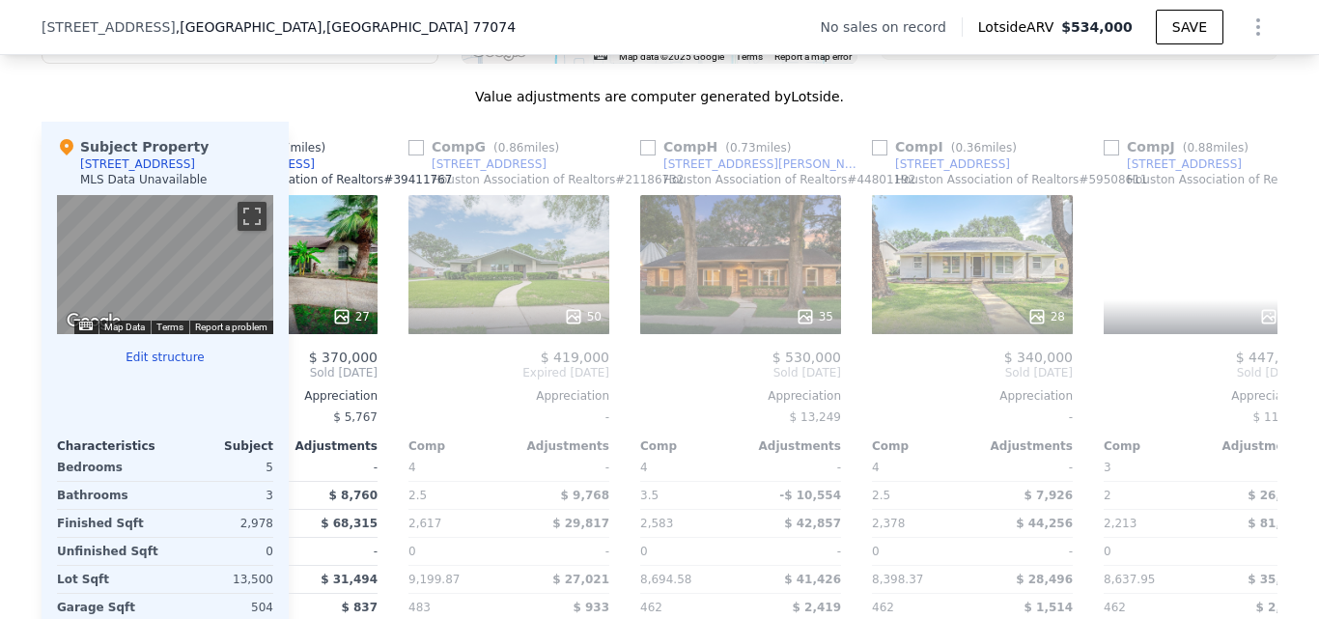
scroll to position [0, 1390]
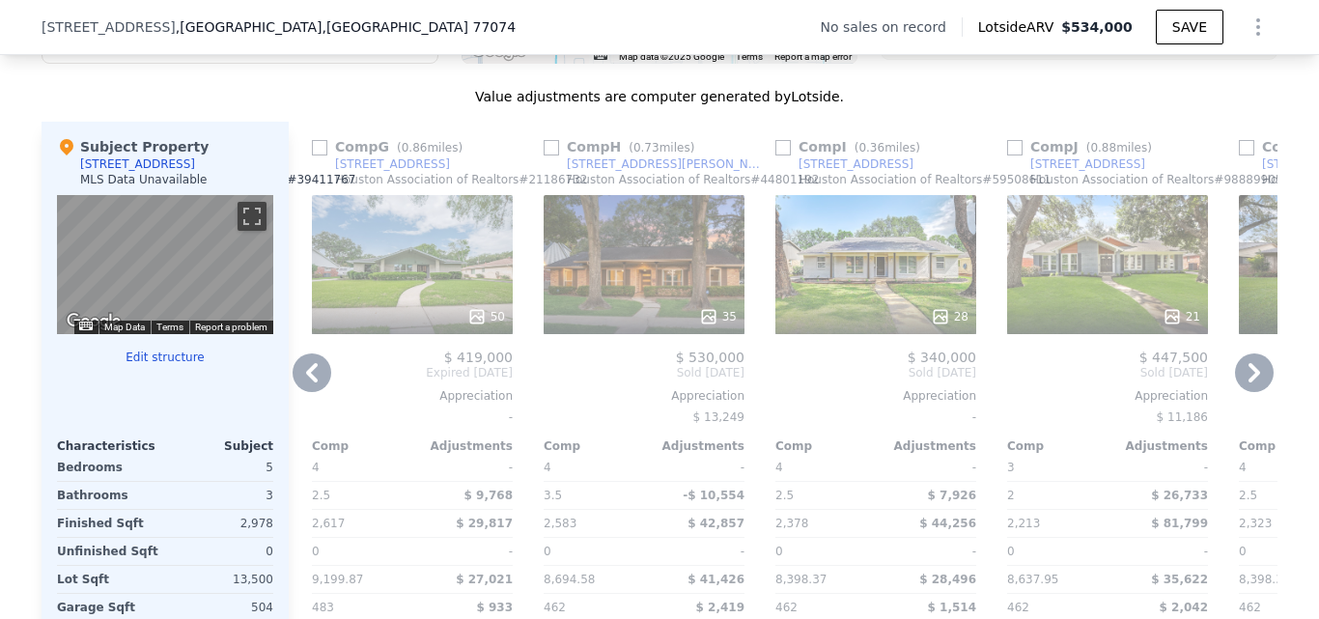
click at [315, 383] on icon at bounding box center [311, 372] width 39 height 39
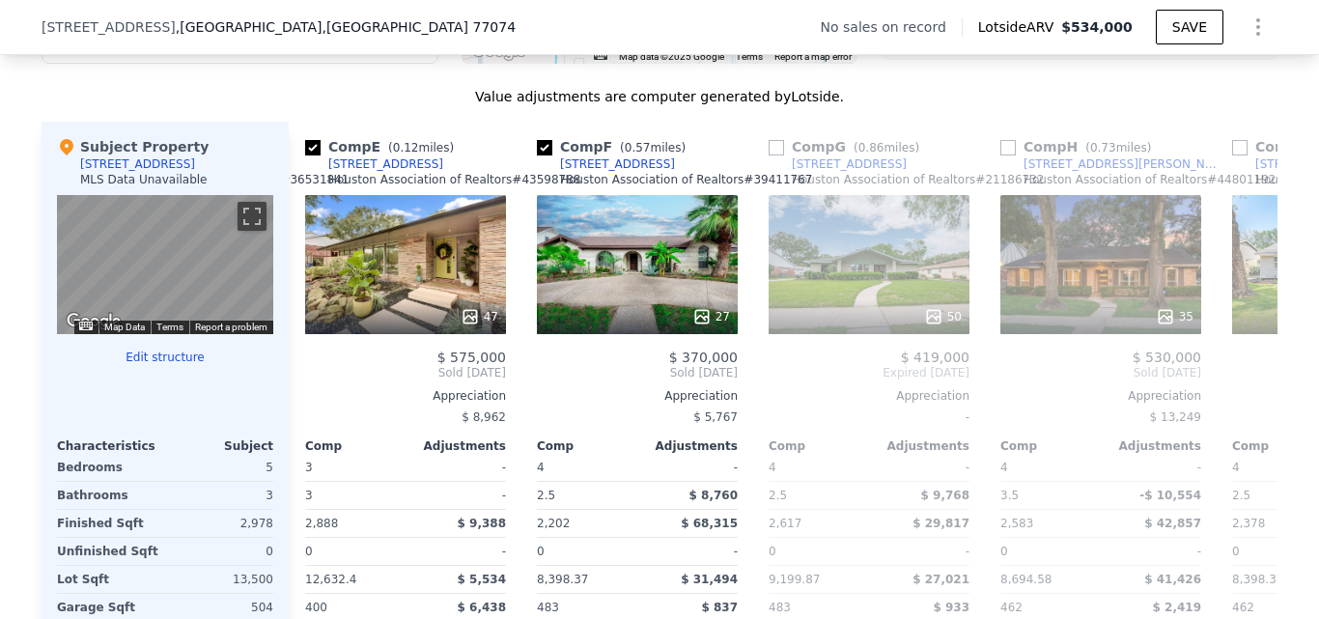
scroll to position [0, 927]
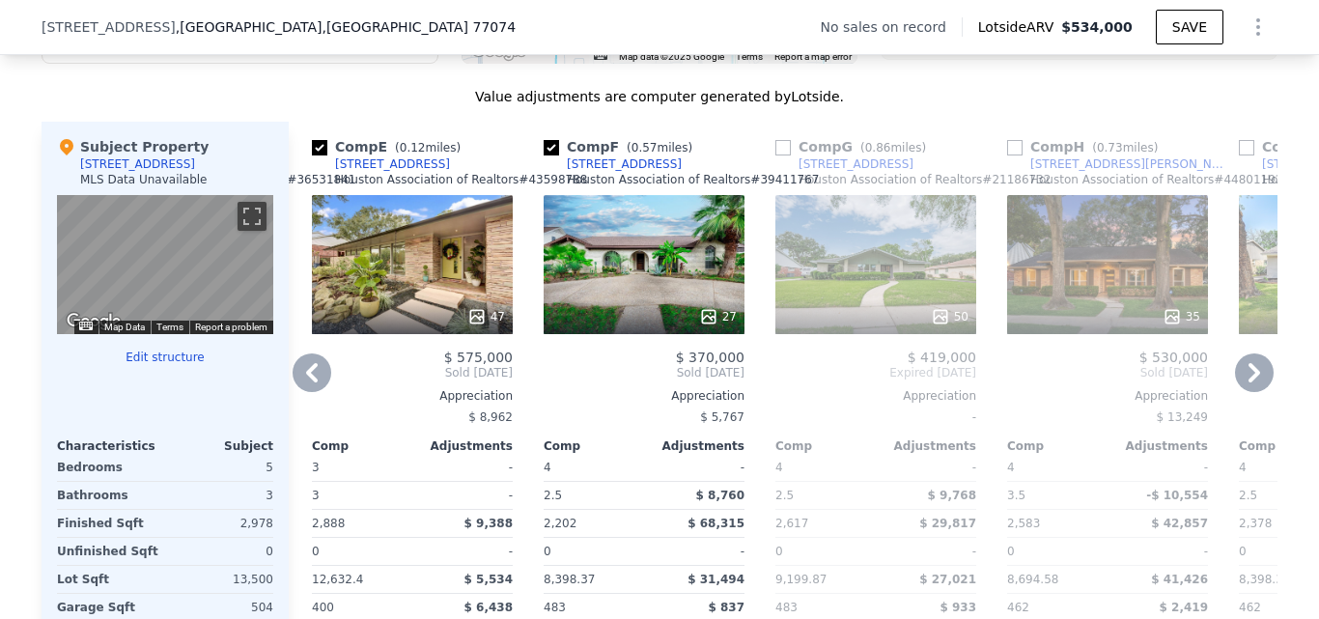
click at [320, 387] on icon at bounding box center [311, 372] width 39 height 39
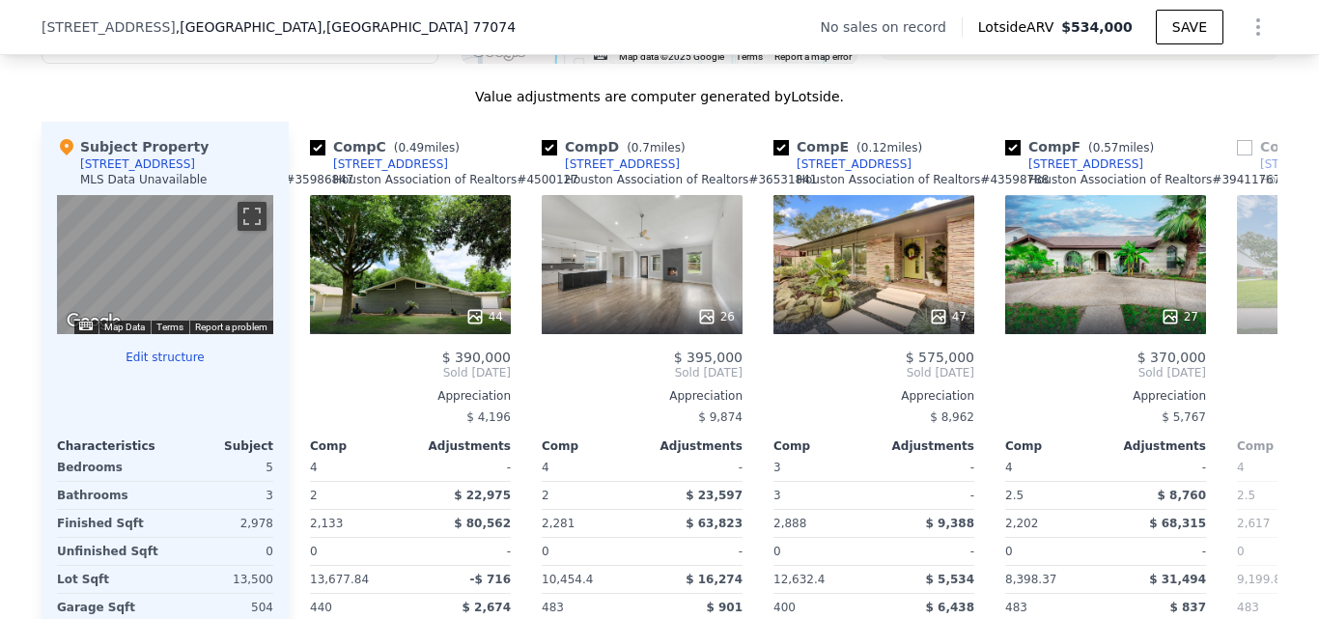
scroll to position [0, 463]
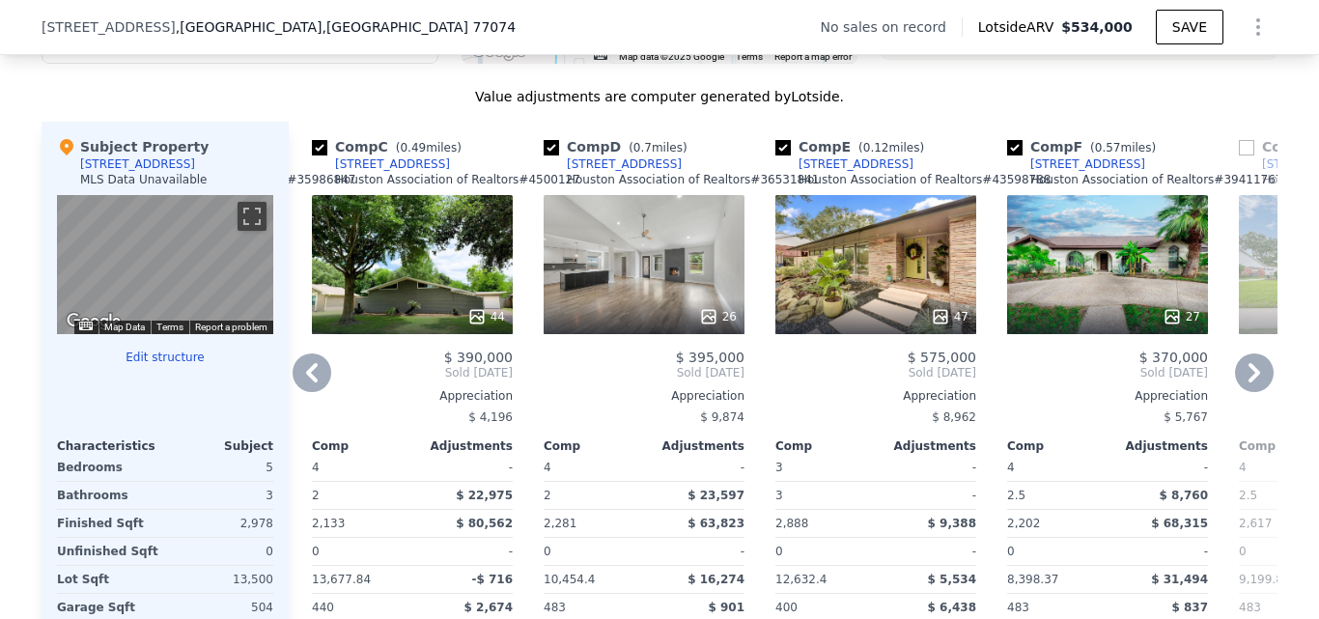
click at [795, 300] on div "47" at bounding box center [875, 264] width 201 height 139
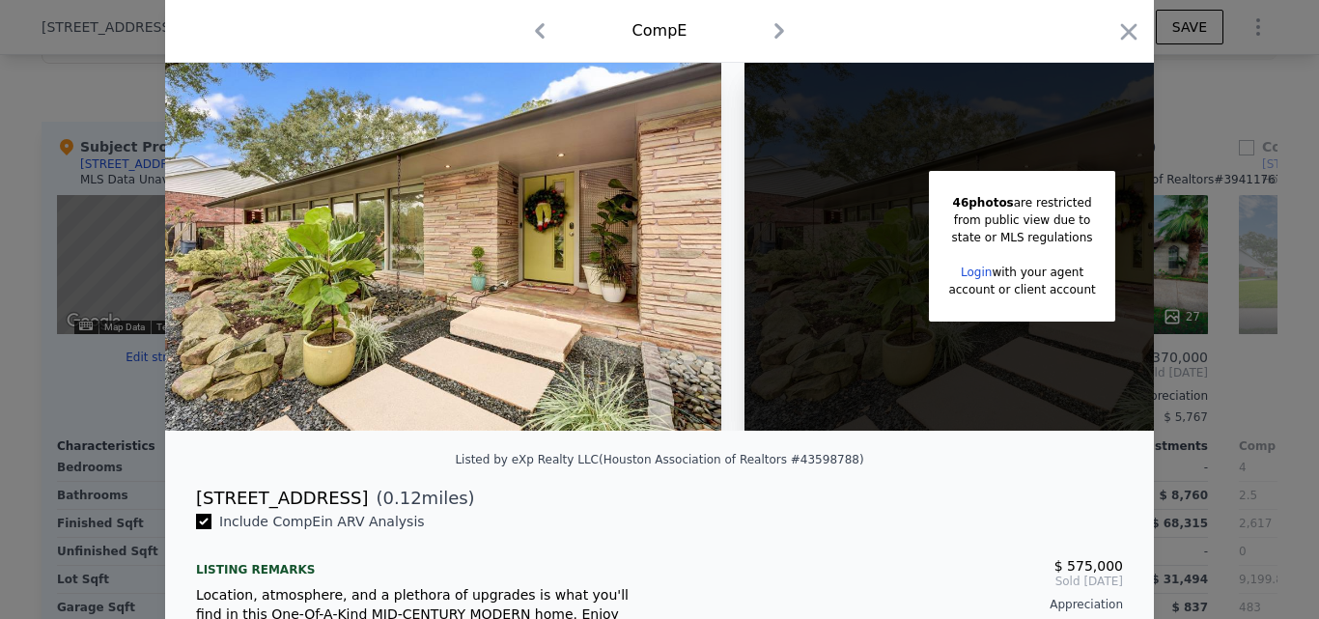
scroll to position [55, 0]
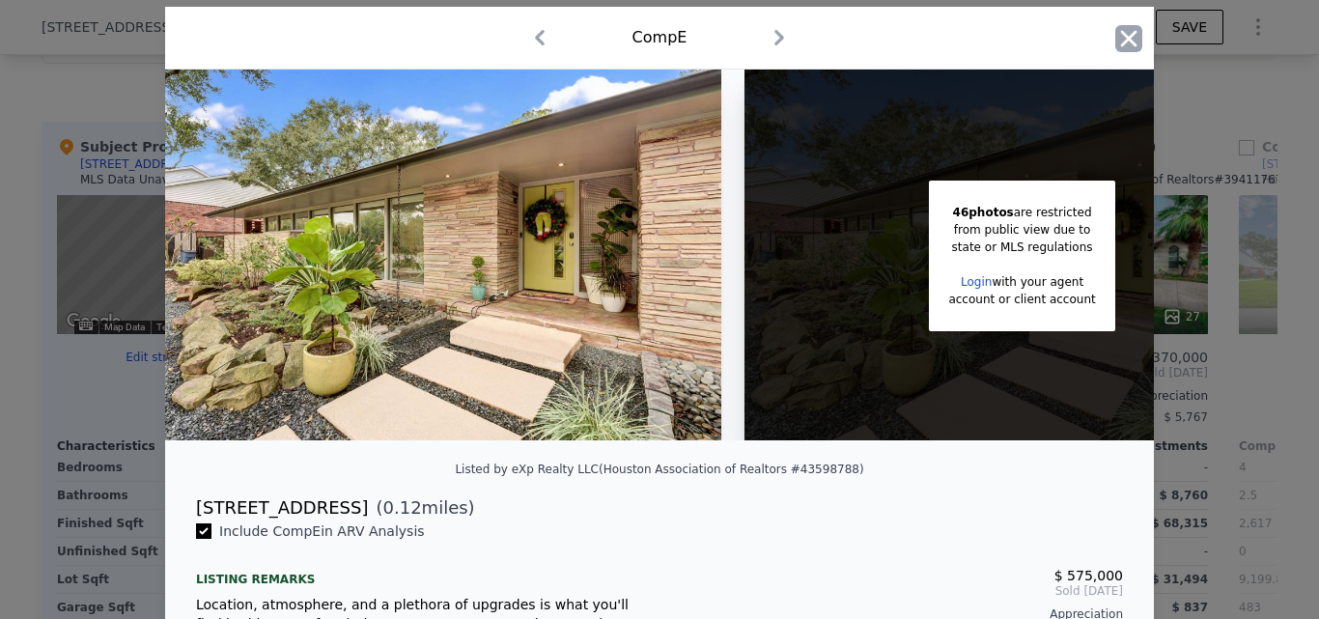
click at [1115, 46] on icon "button" at bounding box center [1128, 38] width 27 height 27
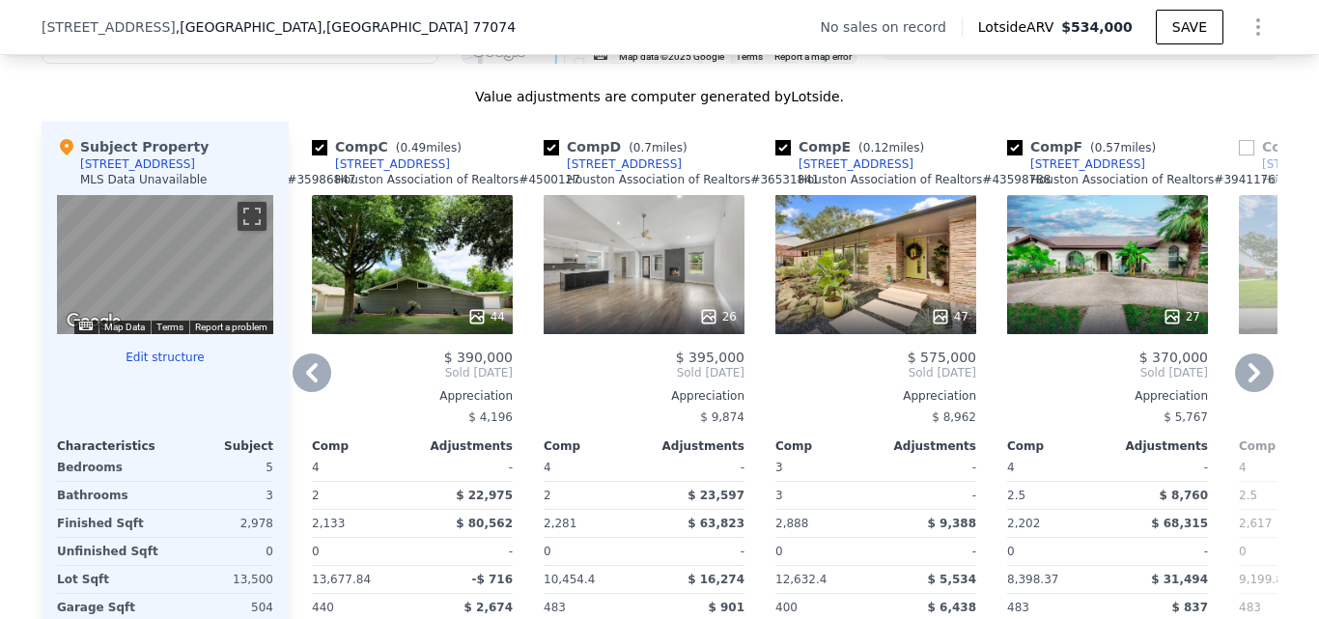
click at [884, 172] on div "[STREET_ADDRESS]" at bounding box center [855, 163] width 115 height 15
click at [426, 310] on div "44" at bounding box center [412, 264] width 201 height 139
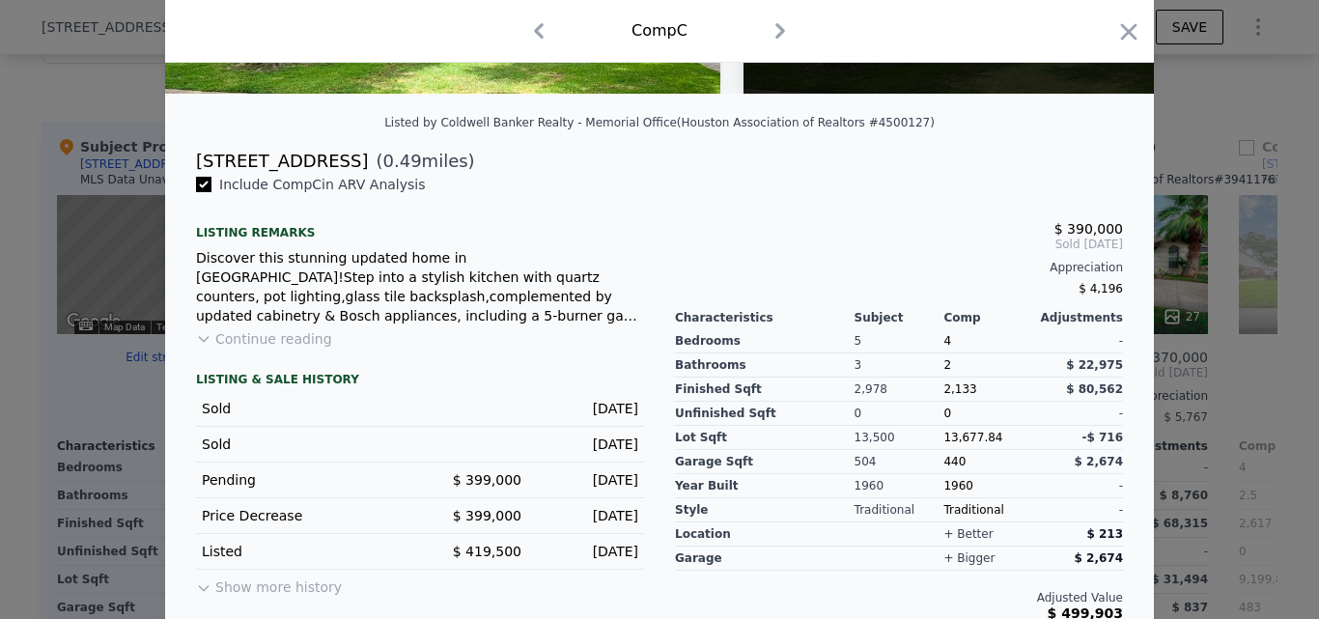
scroll to position [405, 0]
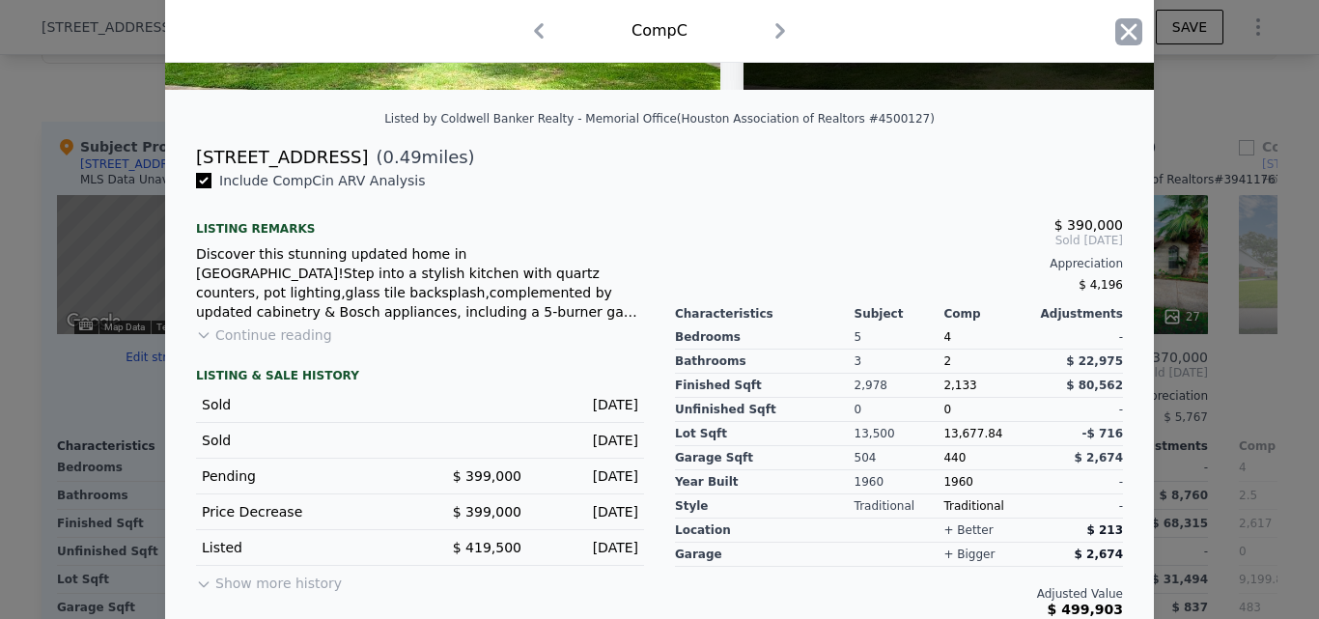
click at [1120, 36] on icon "button" at bounding box center [1128, 31] width 27 height 27
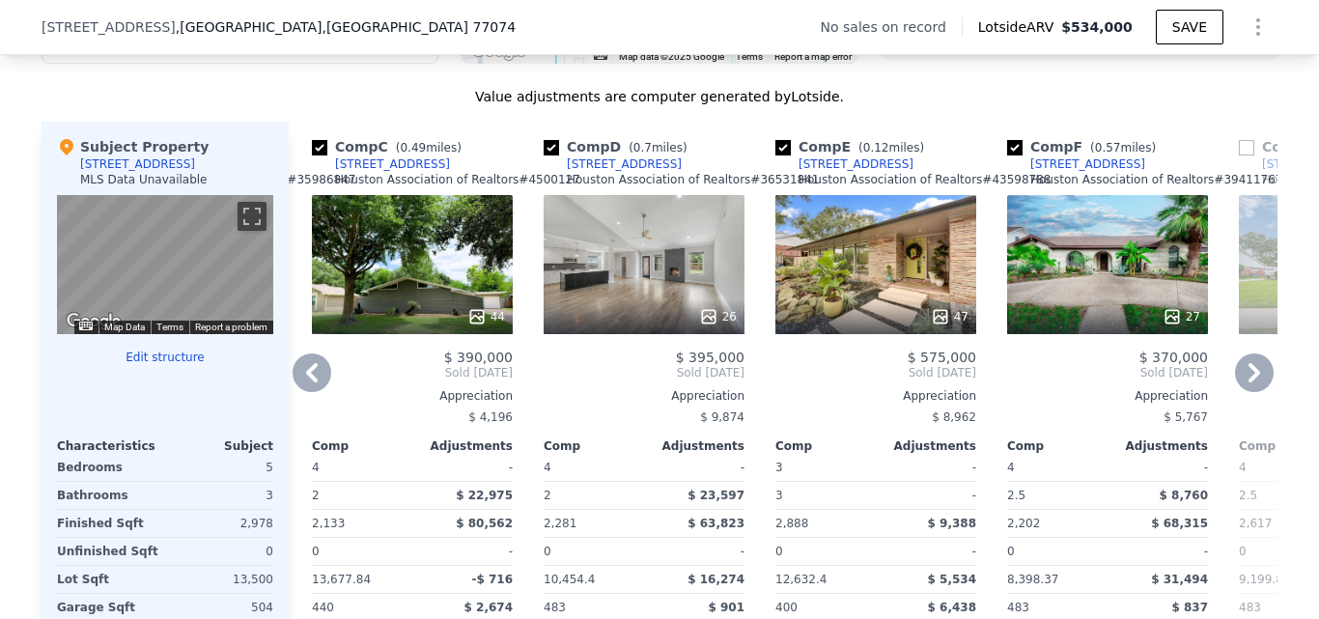
click at [1257, 383] on icon at bounding box center [1254, 372] width 39 height 39
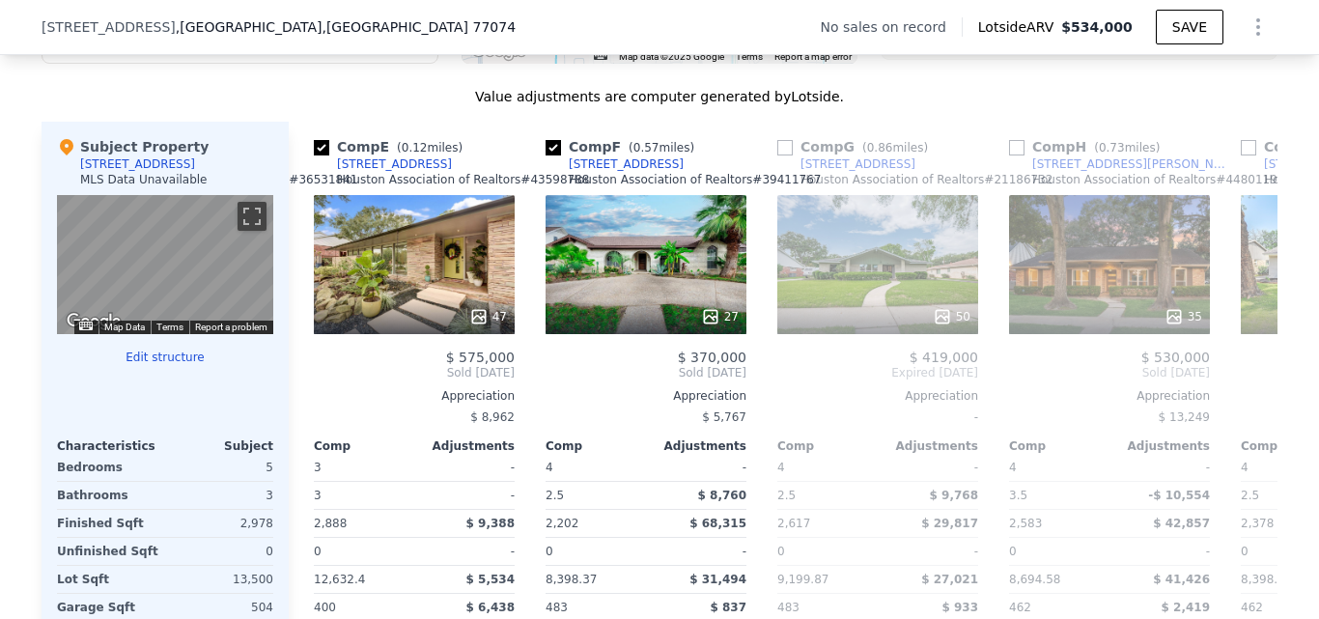
scroll to position [0, 927]
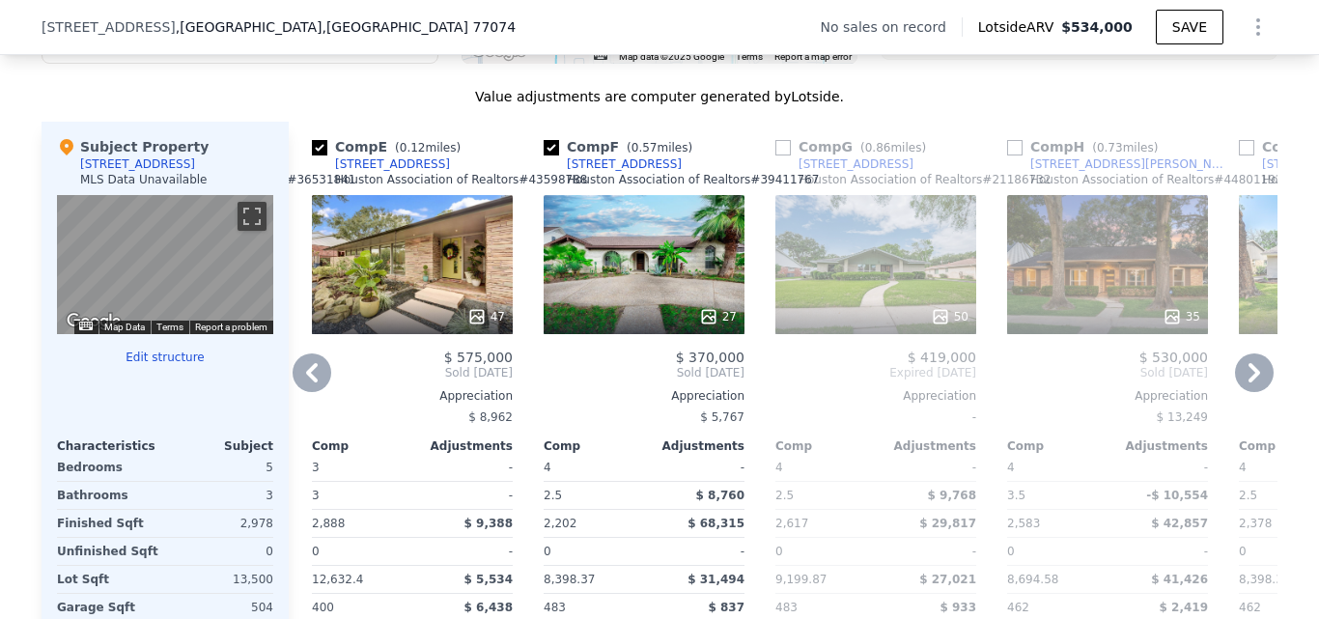
click at [1248, 382] on icon at bounding box center [1254, 372] width 12 height 19
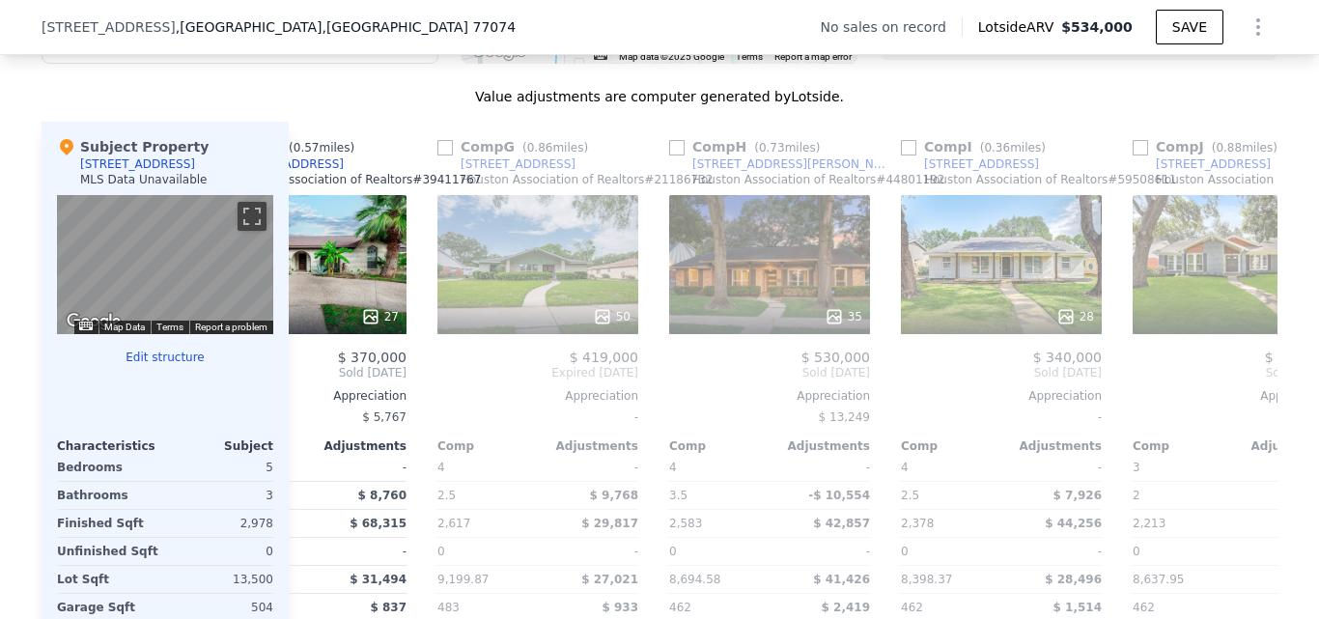
scroll to position [0, 1390]
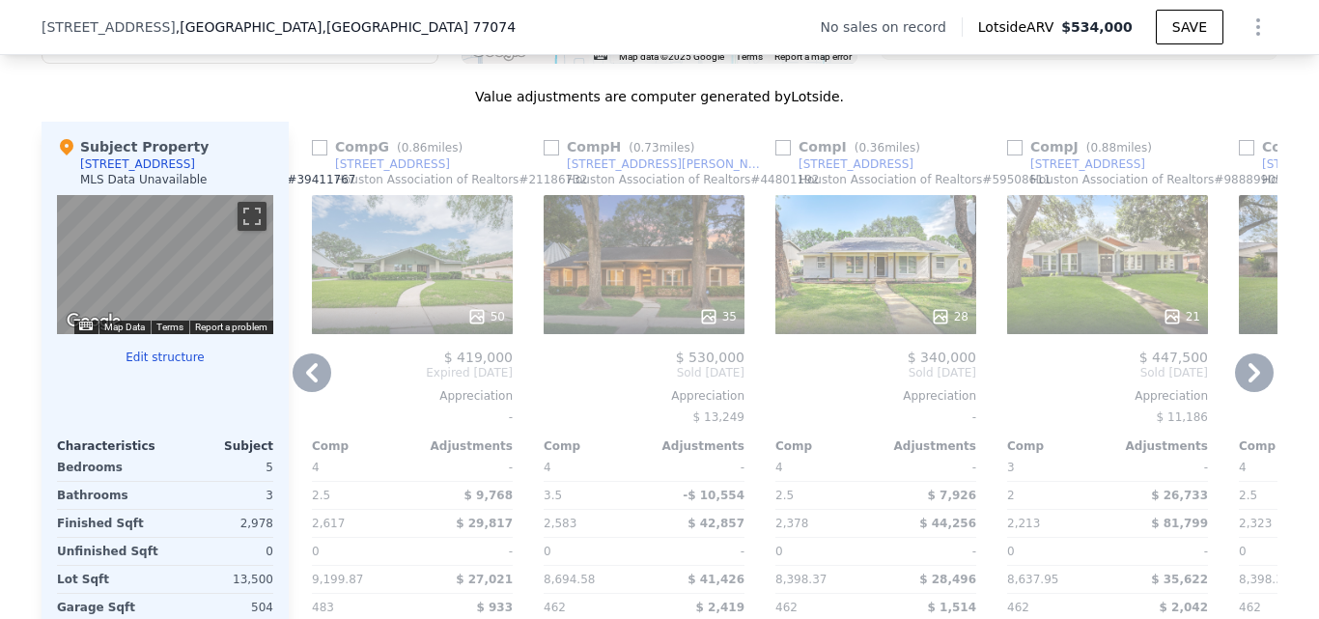
click at [1248, 382] on icon at bounding box center [1254, 372] width 12 height 19
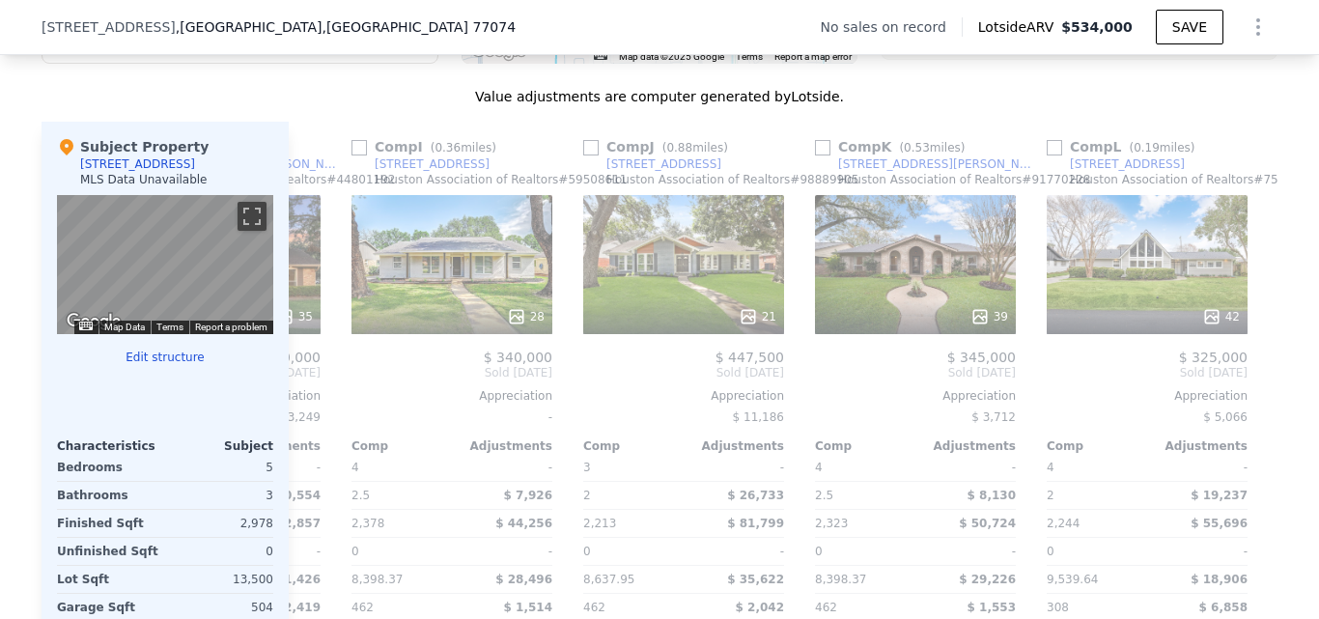
scroll to position [0, 1838]
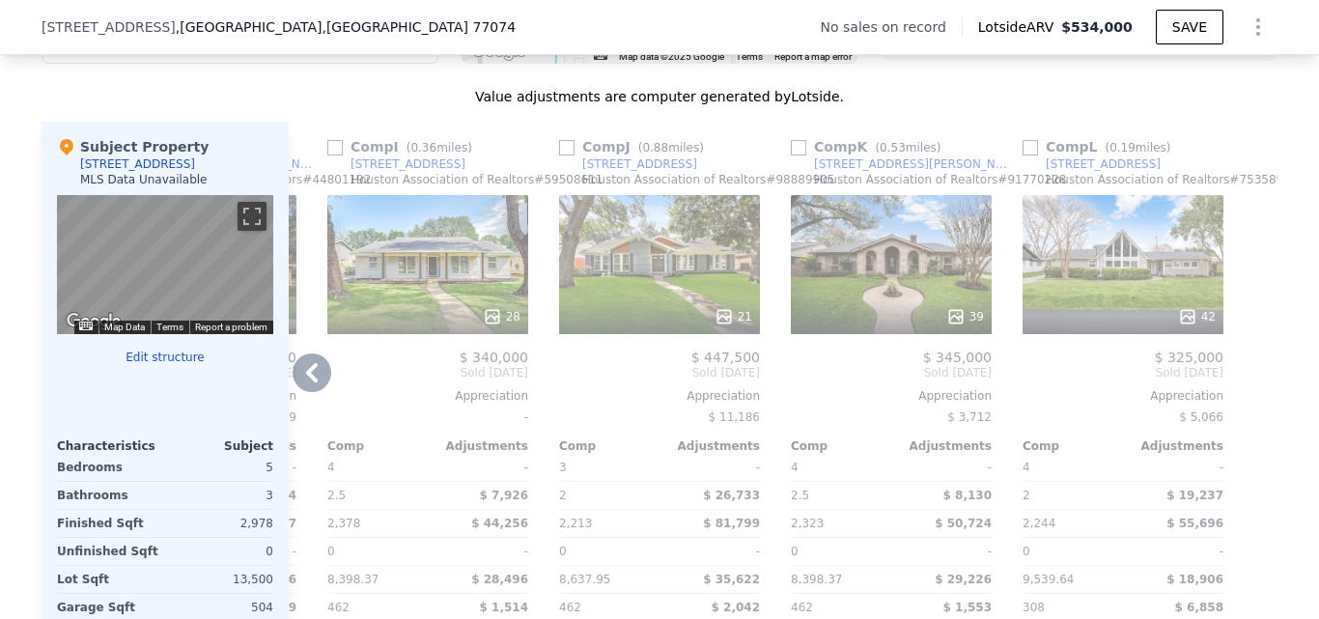
click at [442, 294] on div "28" at bounding box center [427, 264] width 201 height 139
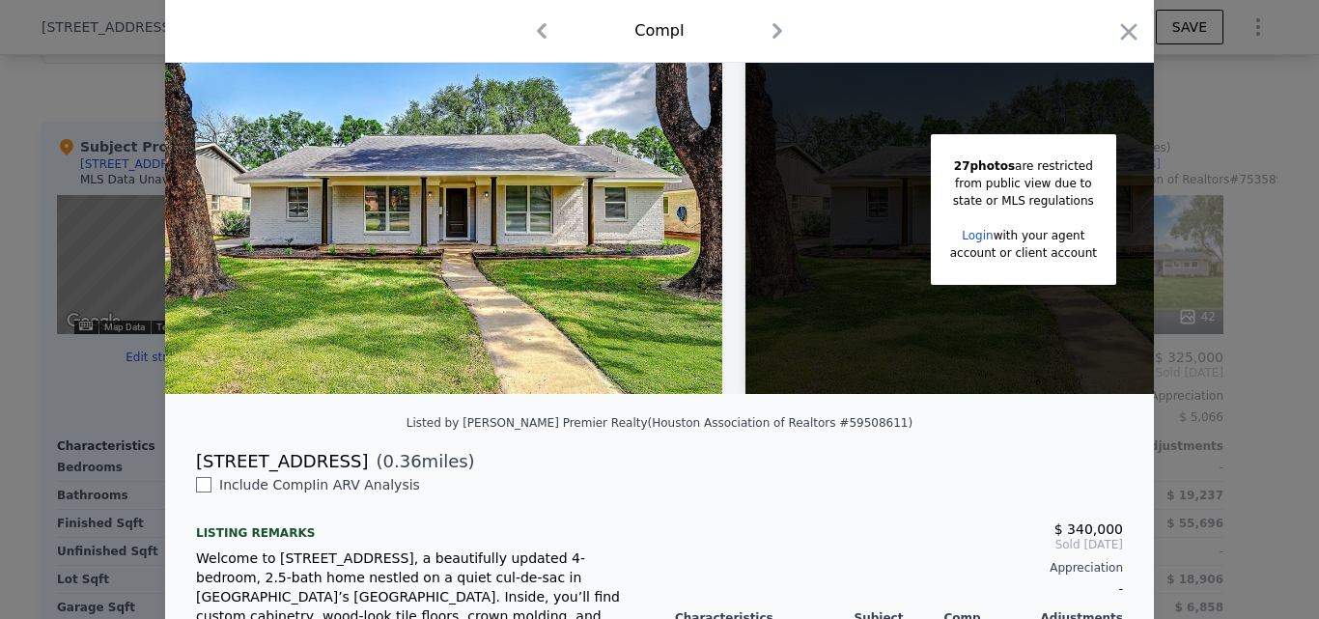
scroll to position [97, 0]
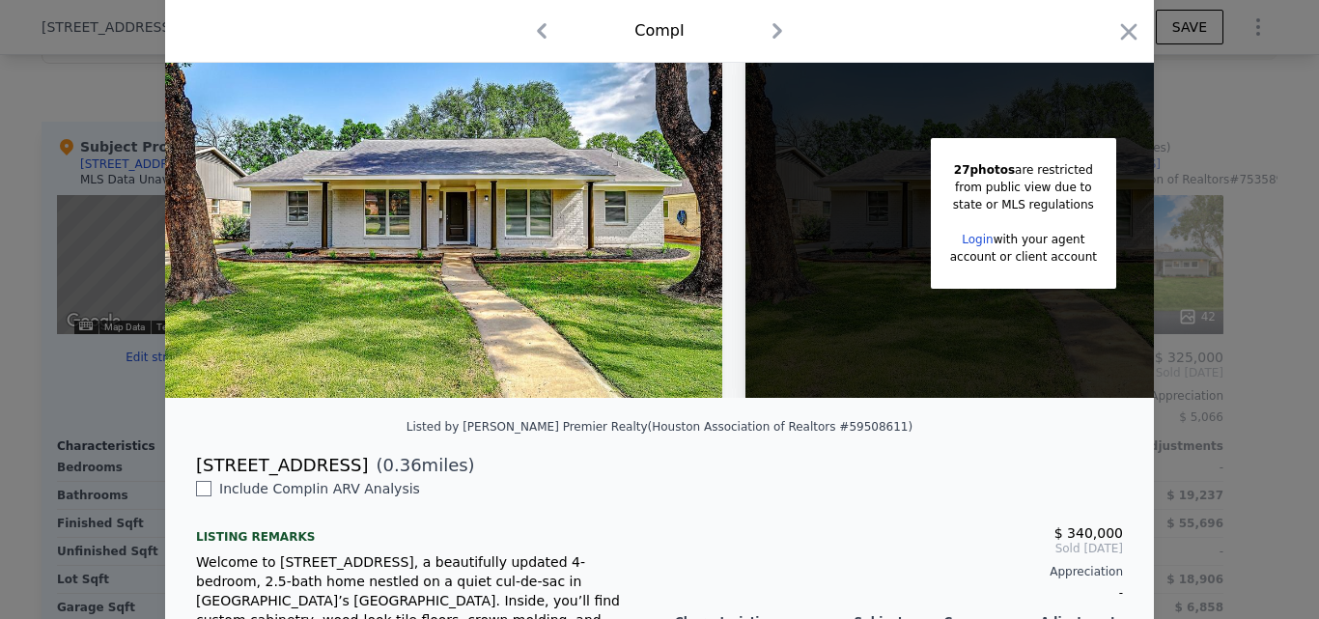
click at [1126, 45] on div at bounding box center [1128, 35] width 27 height 34
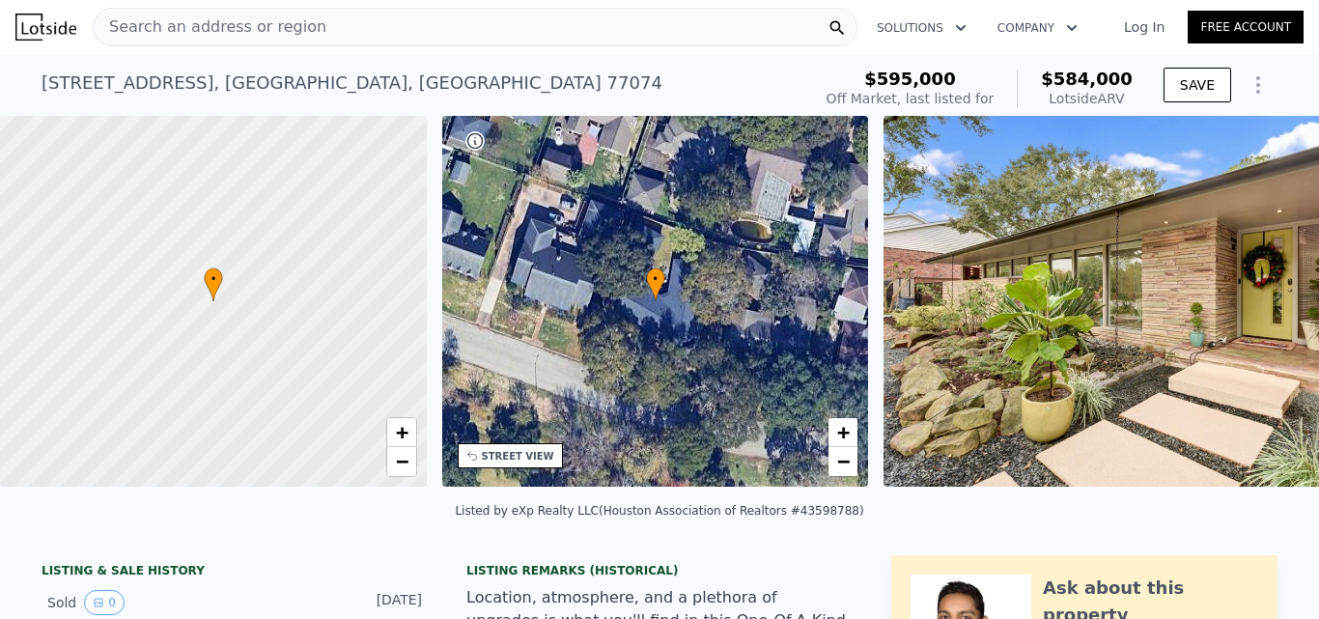
scroll to position [42, 0]
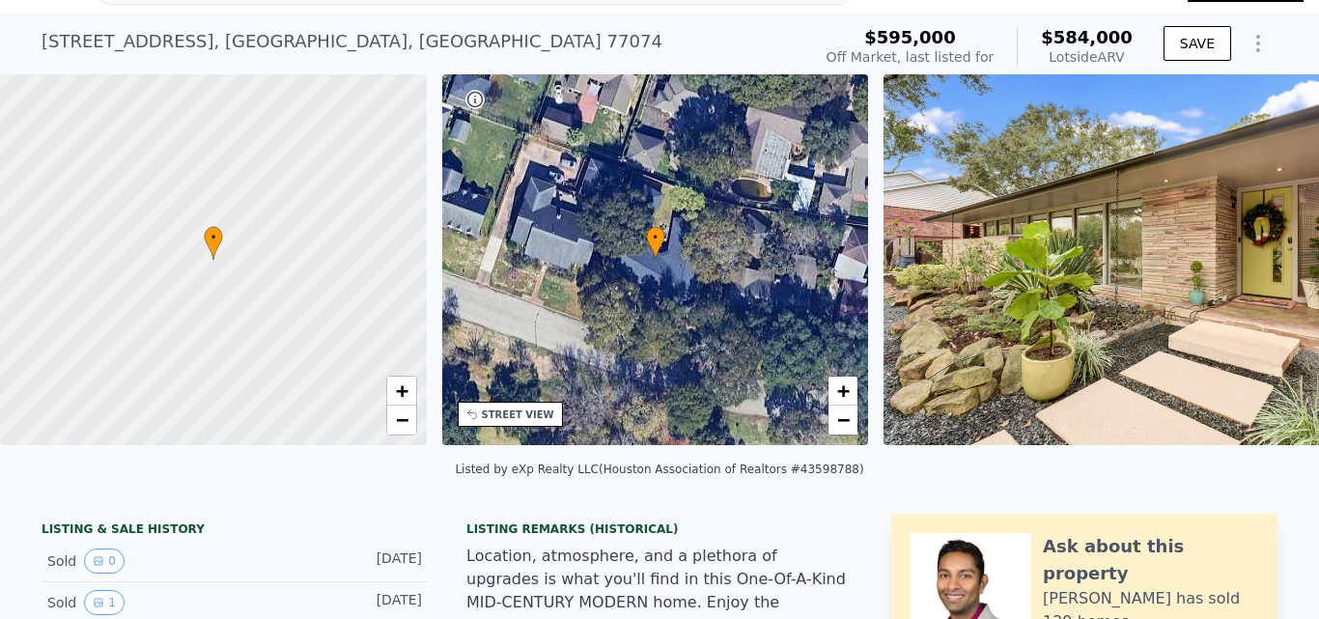
click at [244, 62] on div "7722 Braeburn Valley Dr , Houston , TX 77074 No sales on record (~ARV $584k )" at bounding box center [423, 47] width 762 height 54
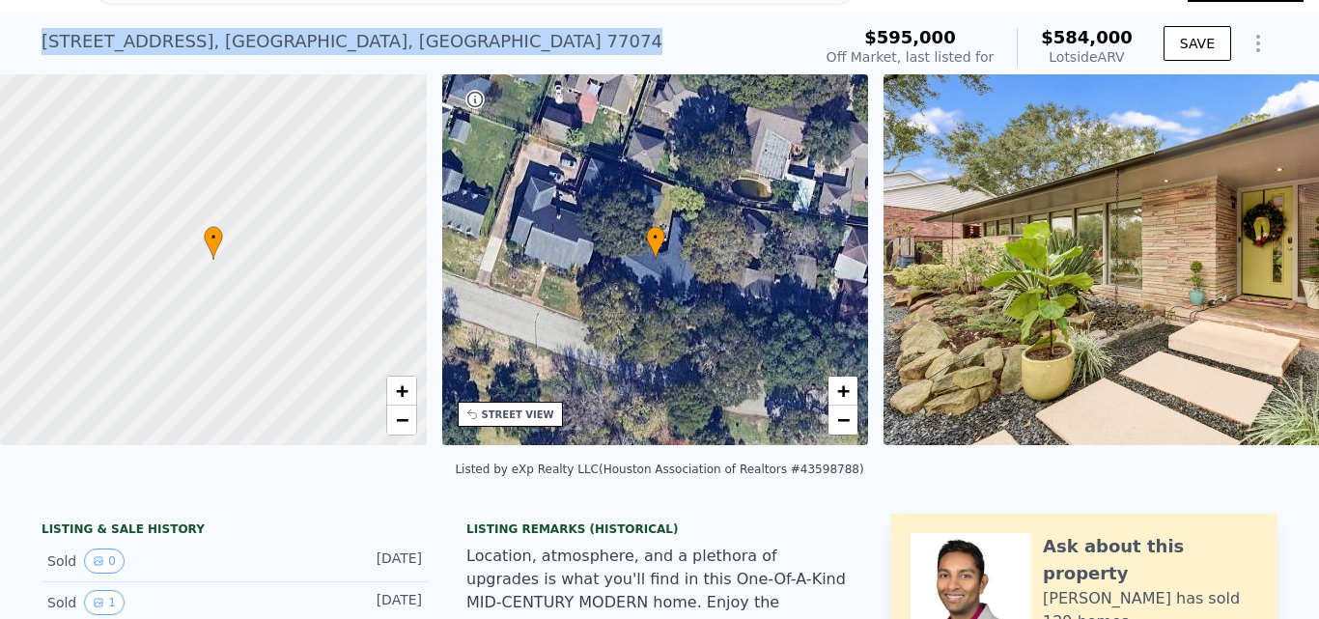
click at [244, 62] on div "7722 Braeburn Valley Dr , Houston , TX 77074 No sales on record (~ARV $584k )" at bounding box center [423, 47] width 762 height 54
copy div "7722 Braeburn Valley Dr , Houston , TX 77074 No sales on record (~ARV $584k )"
